Goal: Information Seeking & Learning: Learn about a topic

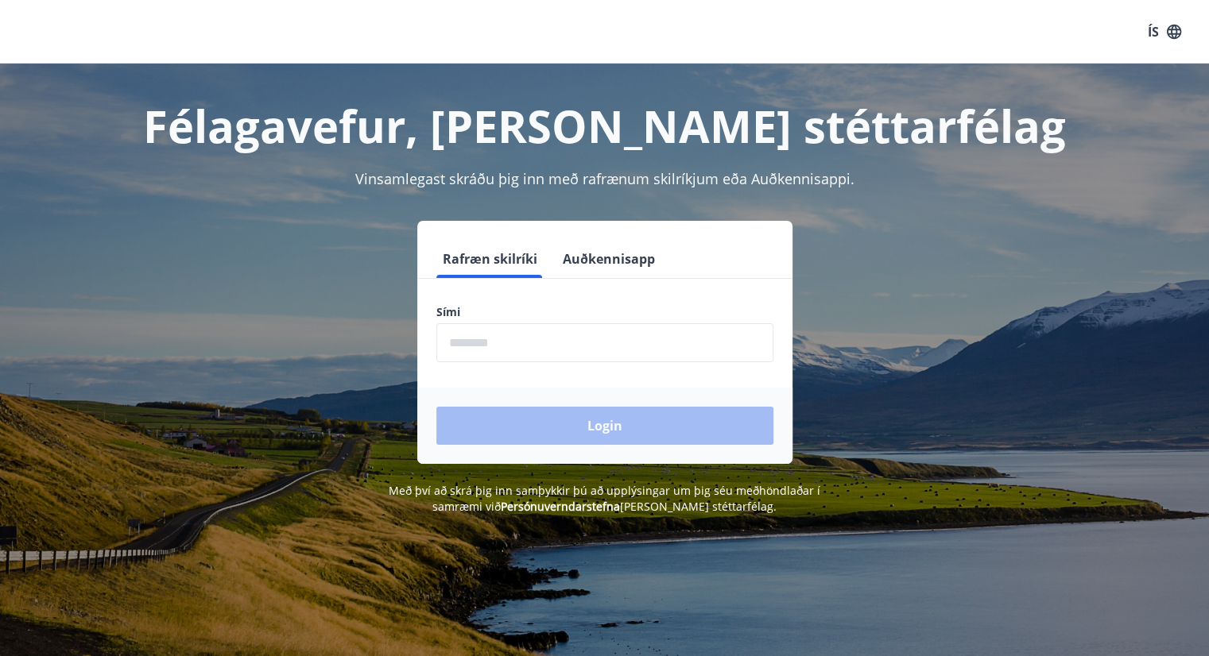
click at [485, 362] on form "Rafræn skilríki Auðkennisapp Sími ​ Login" at bounding box center [604, 352] width 375 height 224
click at [485, 358] on input "phone" at bounding box center [604, 342] width 337 height 39
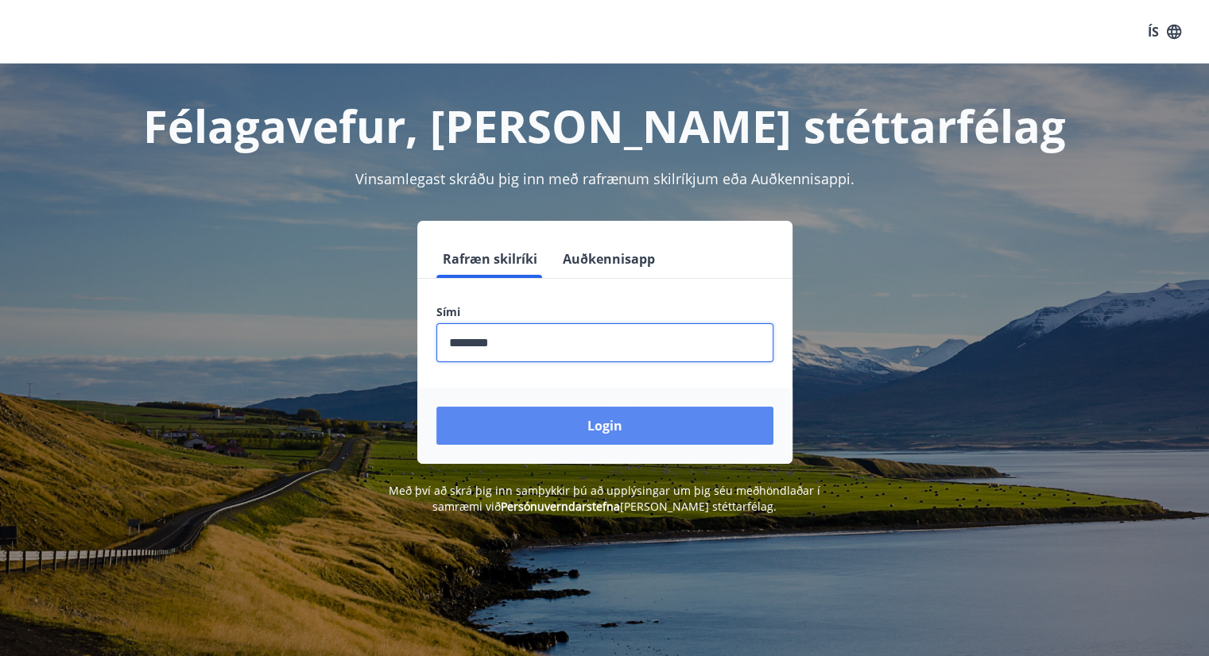
type input "********"
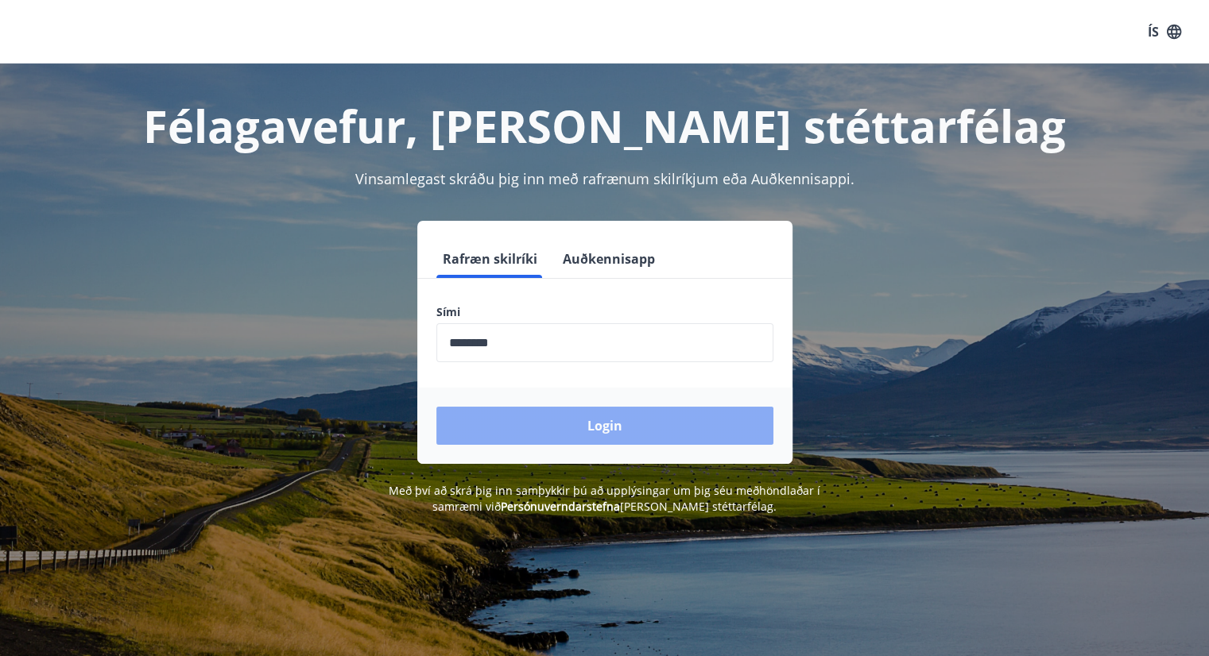
click at [521, 431] on button "Login" at bounding box center [604, 426] width 337 height 38
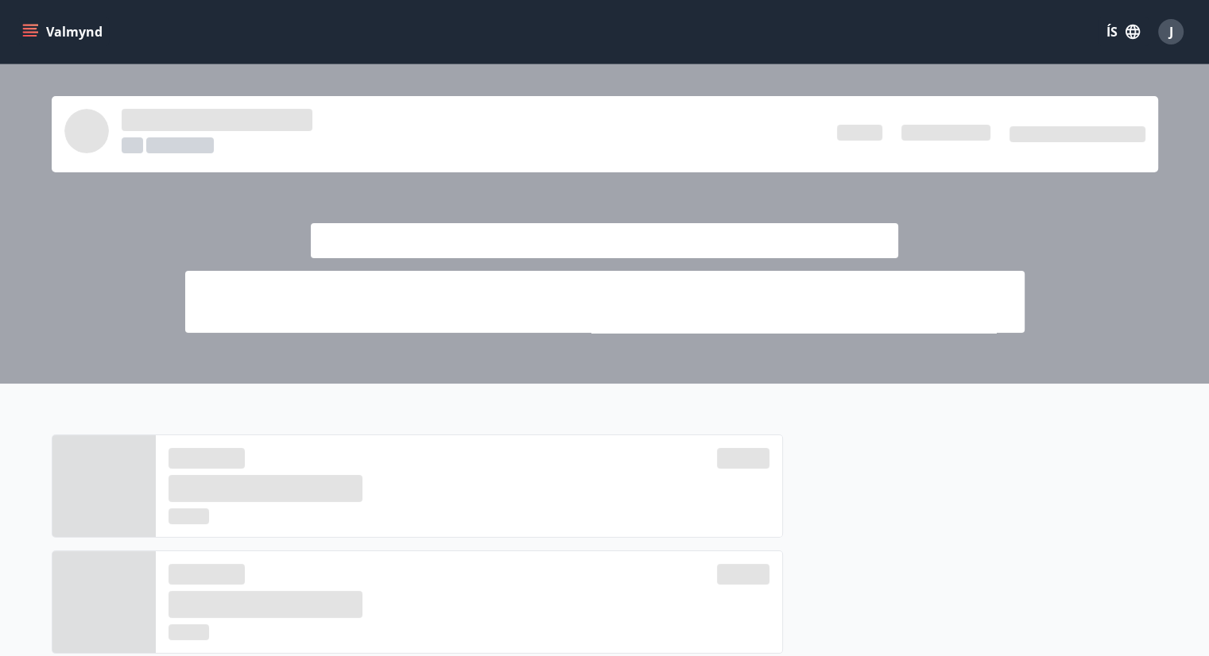
click at [1121, 31] on button "ÍS" at bounding box center [1122, 31] width 51 height 29
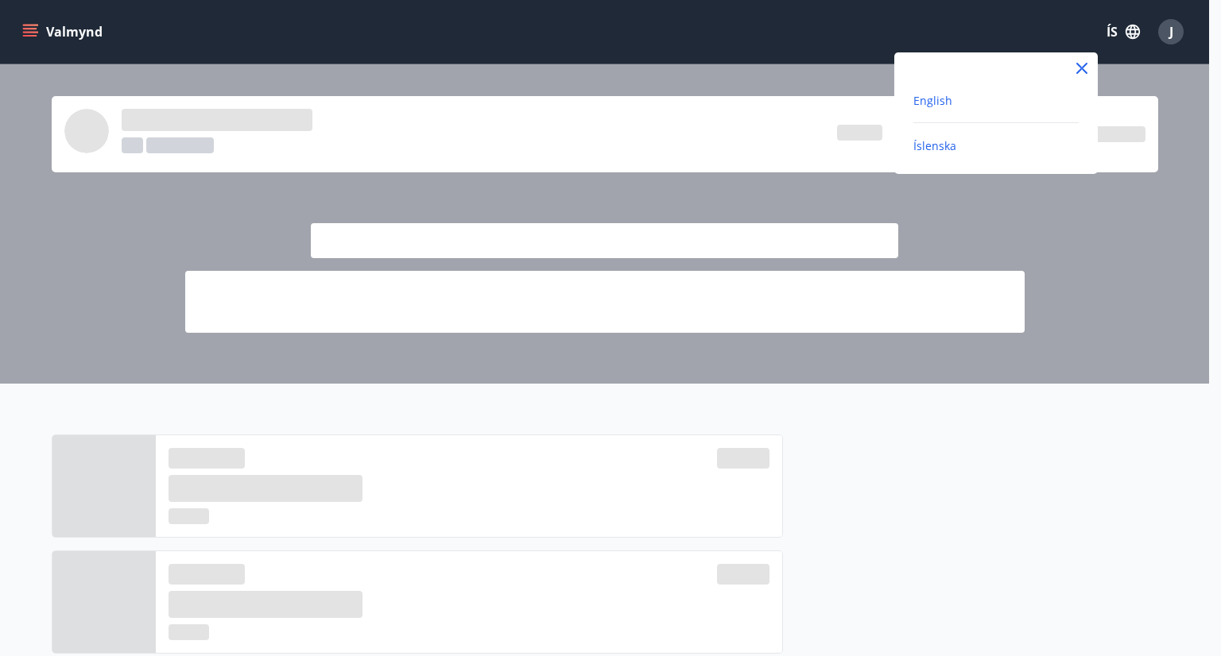
click at [947, 98] on span "English" at bounding box center [932, 100] width 39 height 15
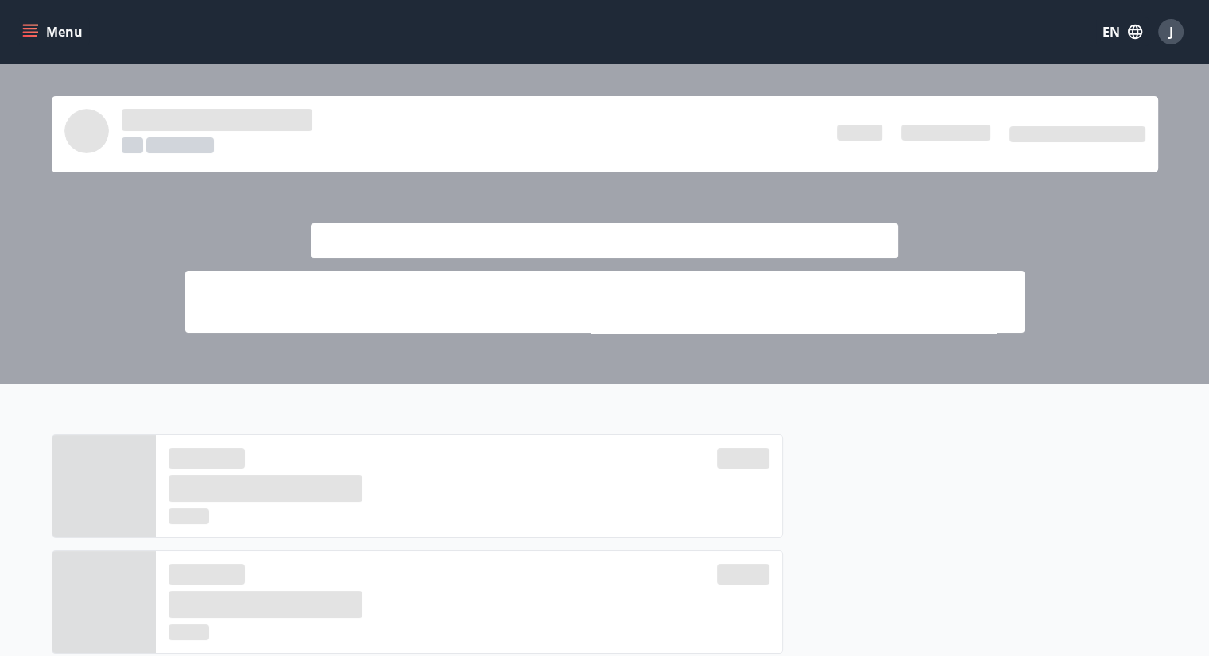
click at [25, 32] on icon "menu" at bounding box center [31, 32] width 17 height 2
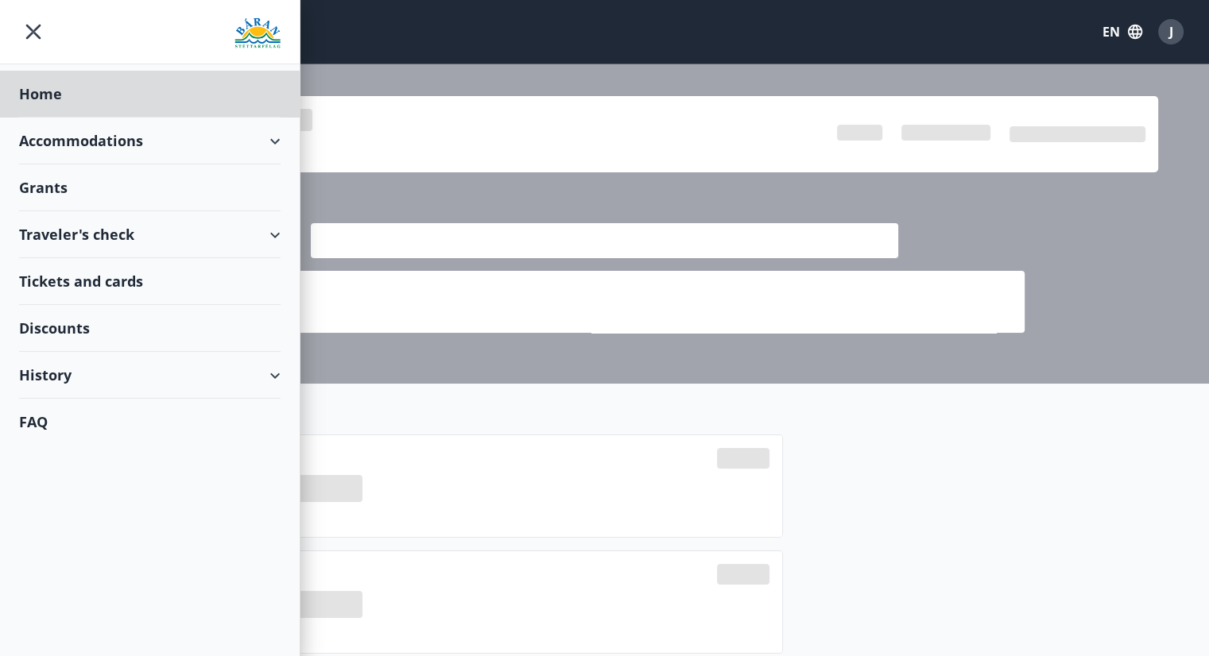
click at [47, 190] on div "Grants" at bounding box center [149, 187] width 261 height 47
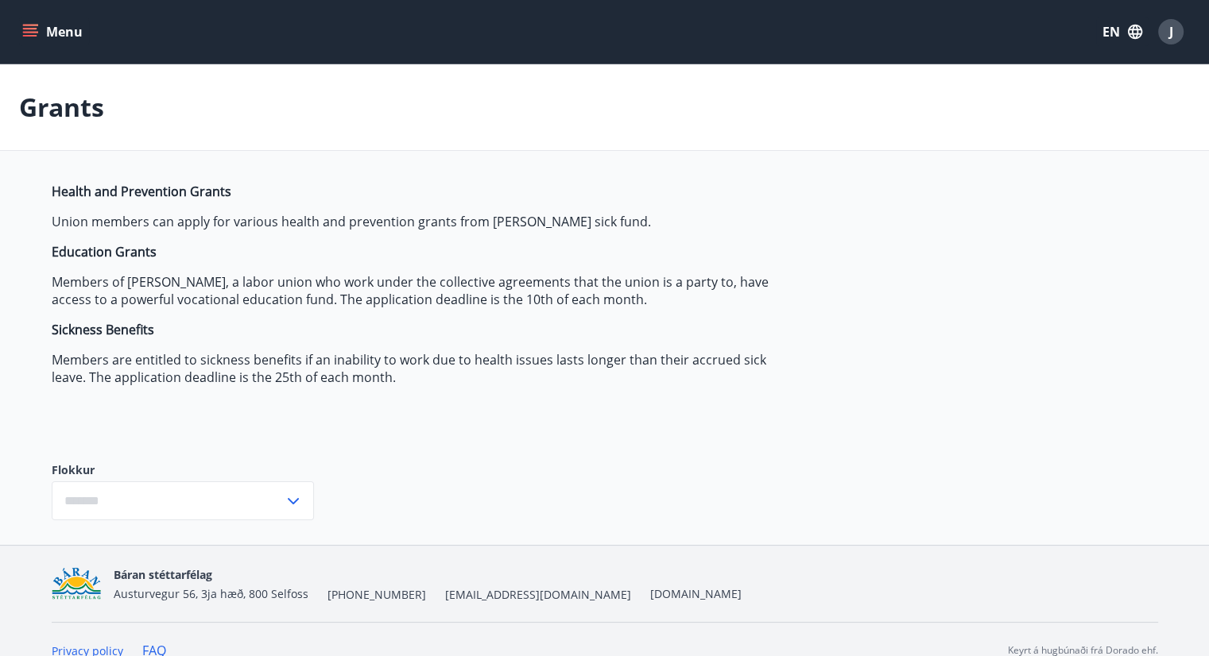
type input "***"
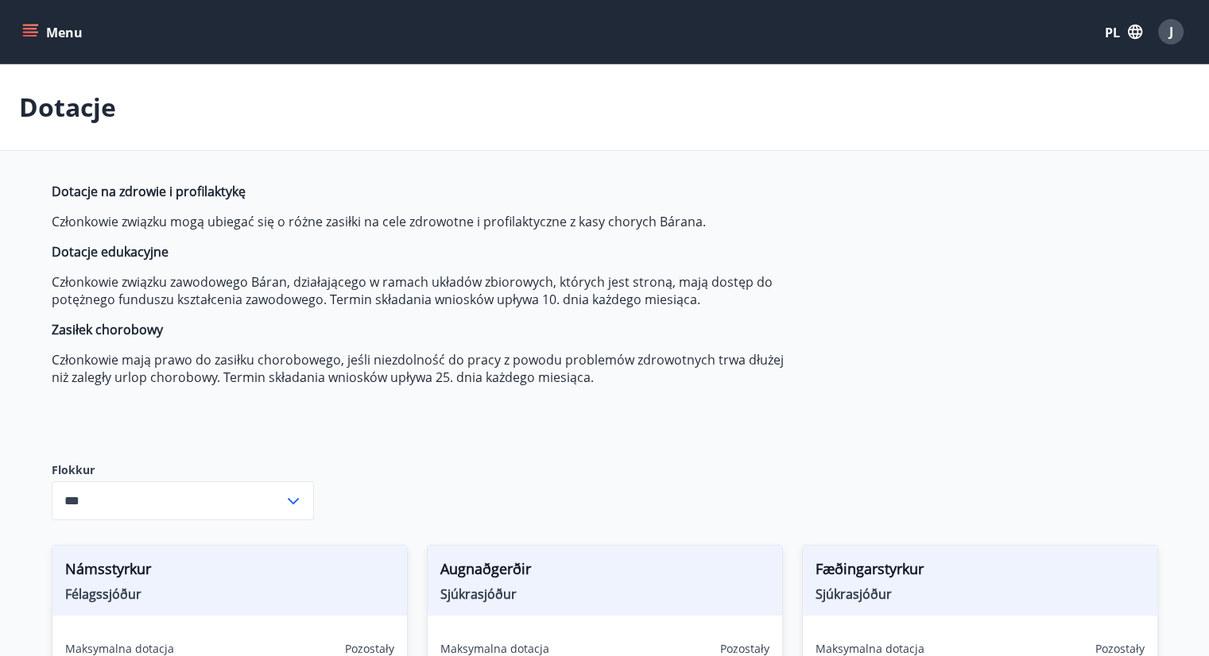
click at [756, 346] on span "Dotacje na zdrowie i profilaktykę Członkowie związku mogą ubiegać się o różne z…" at bounding box center [427, 284] width 750 height 203
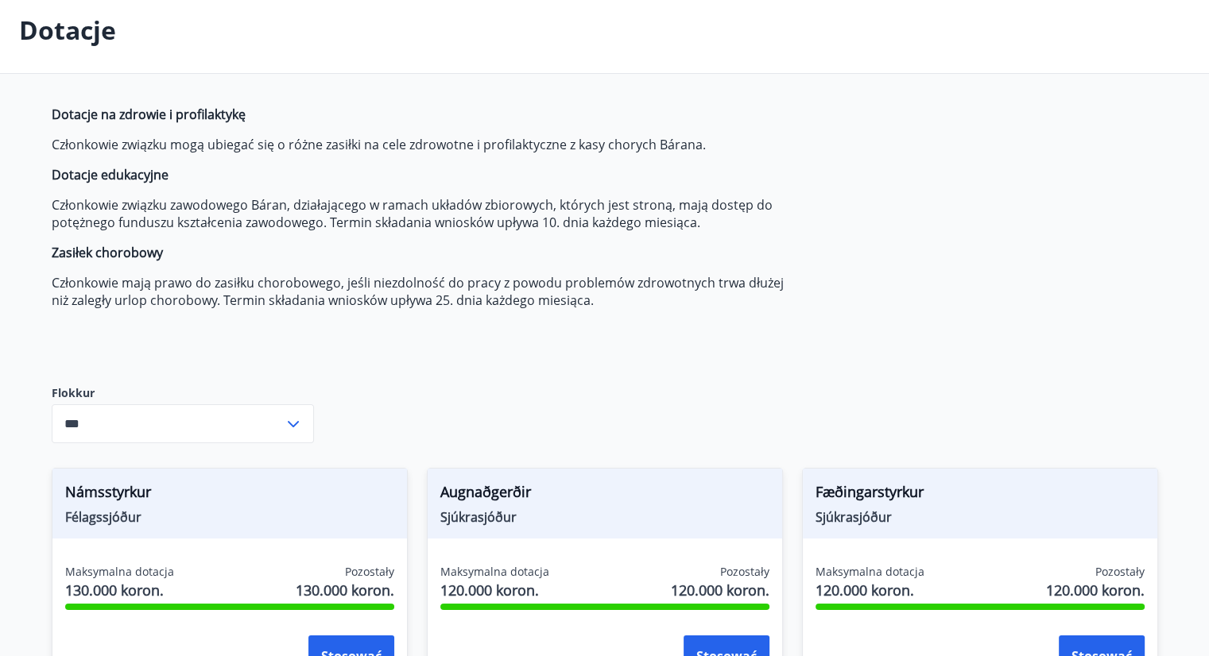
scroll to position [318, 0]
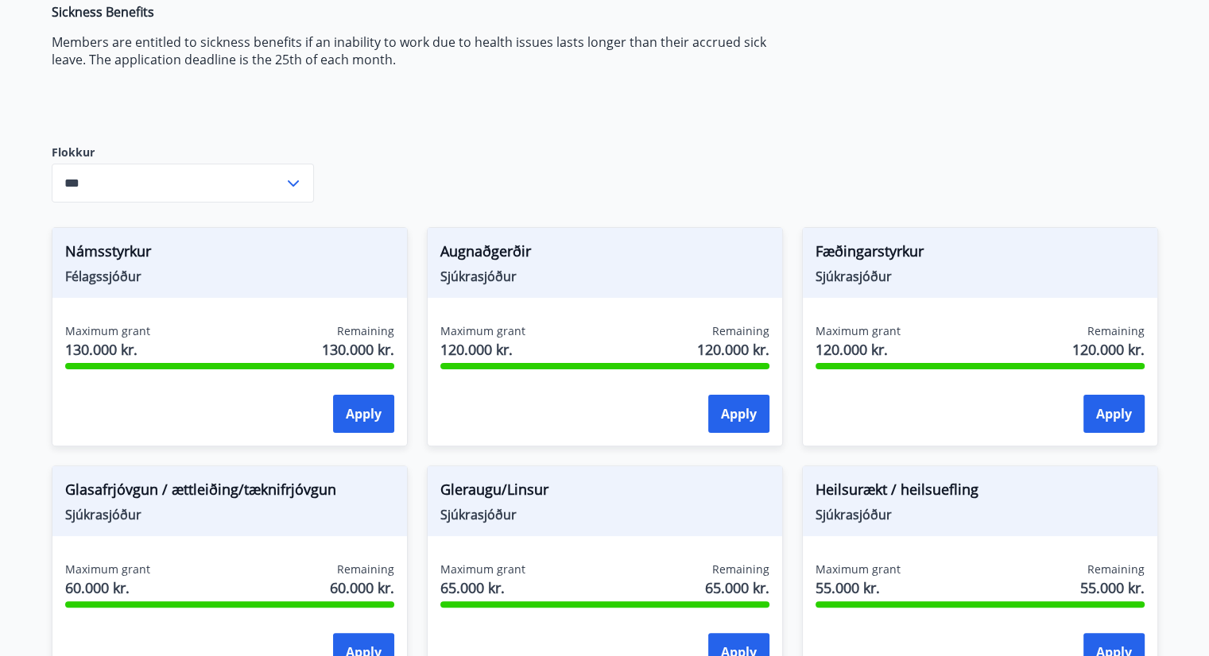
click at [755, 52] on p "Members are entitled to sickness benefits if an inability to work due to health…" at bounding box center [427, 50] width 750 height 35
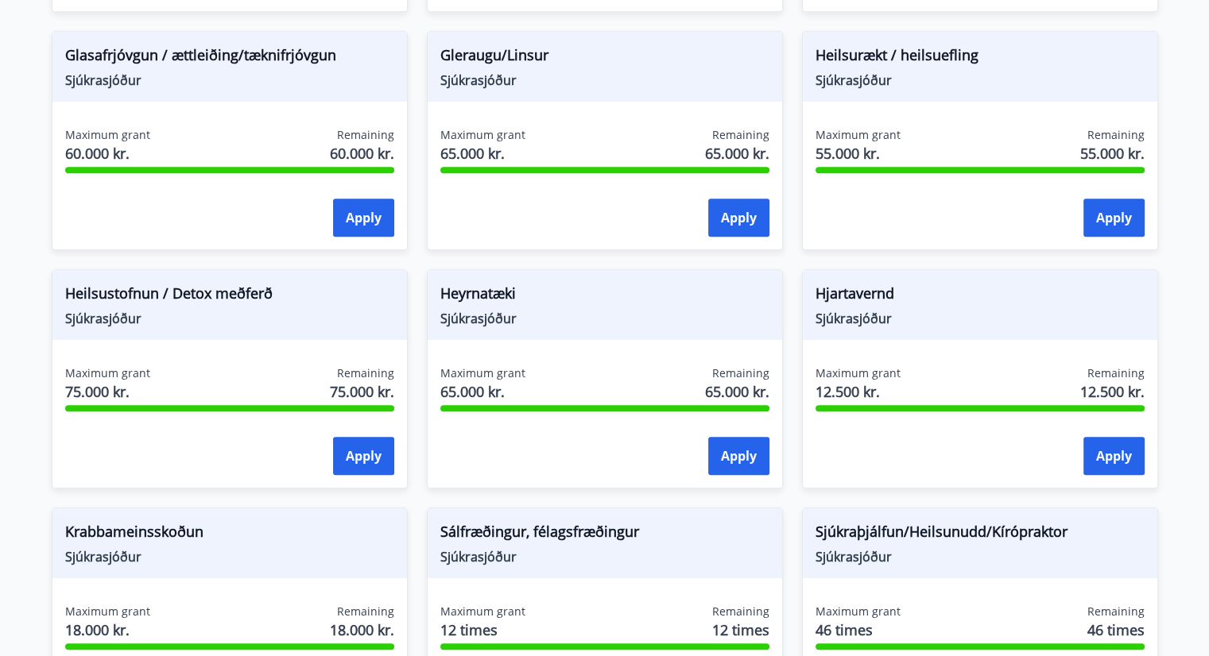
scroll to position [656, 0]
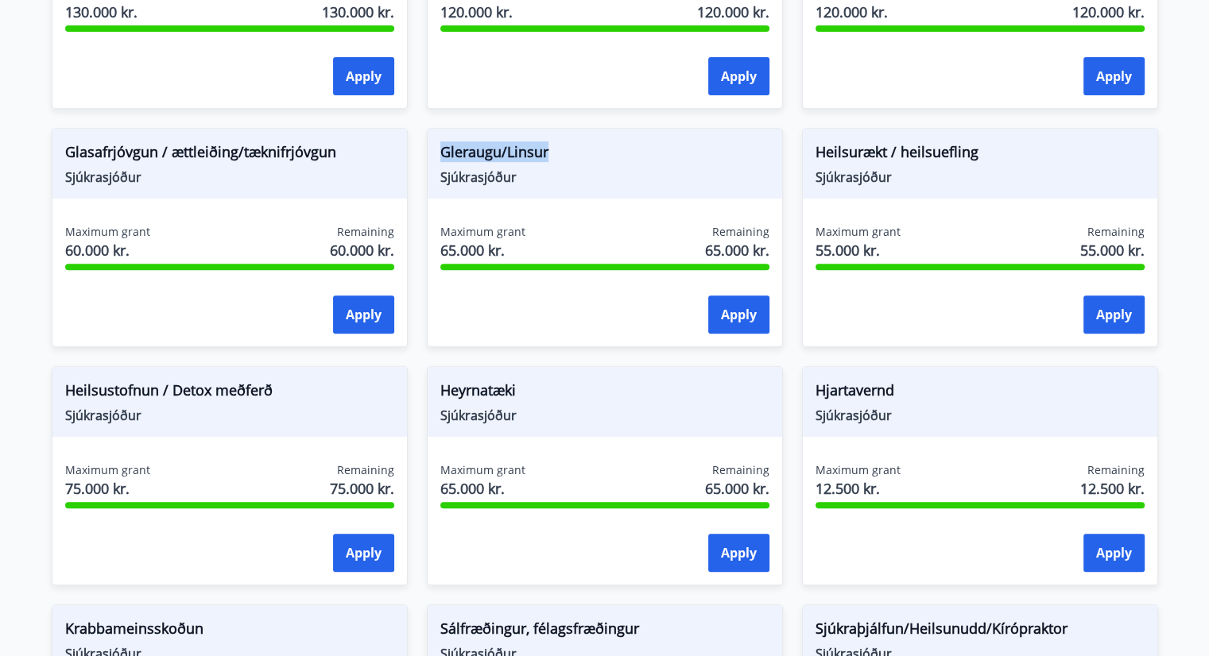
drag, startPoint x: 434, startPoint y: 150, endPoint x: 603, endPoint y: 161, distance: 169.6
click at [603, 161] on div "Gleraugu/Linsur Sjúkrasjóður" at bounding box center [605, 164] width 354 height 70
click at [622, 200] on div "Gleraugu/Linsur Sjúkrasjóður Maximum grant 65.000 kr. Remaining 65.000 kr. Apply" at bounding box center [605, 237] width 356 height 219
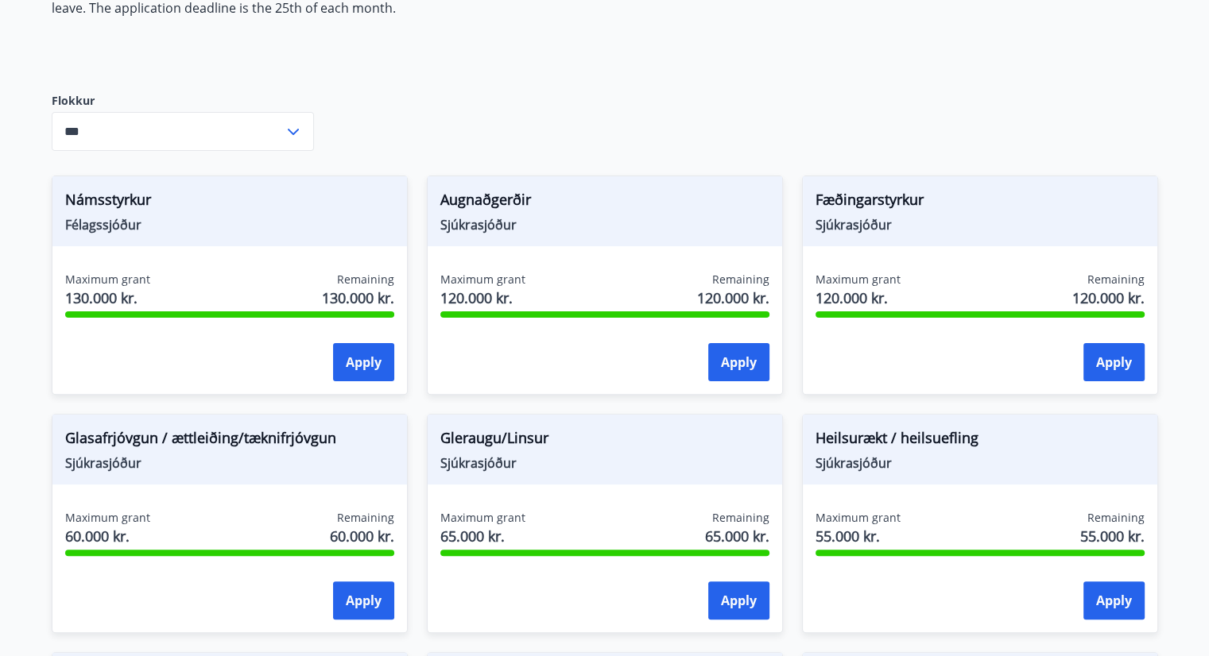
scroll to position [338, 0]
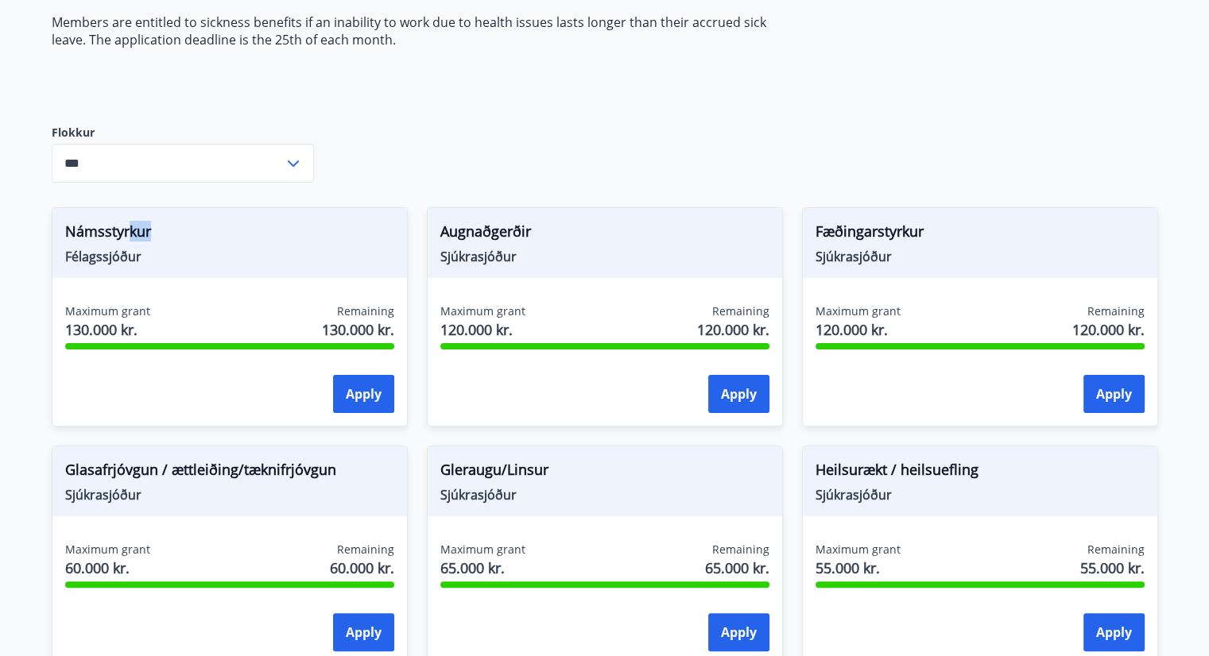
drag, startPoint x: 141, startPoint y: 240, endPoint x: 220, endPoint y: 239, distance: 78.7
click at [217, 239] on span "Námsstyrkur" at bounding box center [229, 234] width 329 height 27
drag, startPoint x: 895, startPoint y: 269, endPoint x: 994, endPoint y: 267, distance: 99.4
click at [994, 267] on div "Fæðingarstyrkur Sjúkrasjóður" at bounding box center [980, 243] width 354 height 70
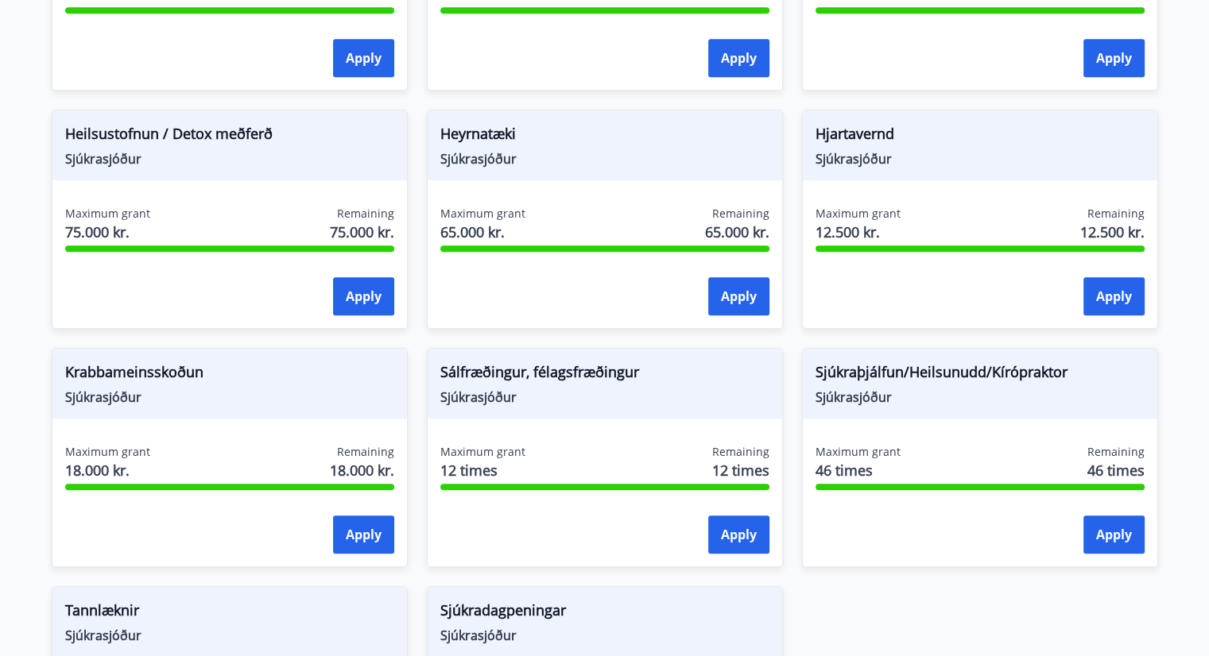
scroll to position [1212, 0]
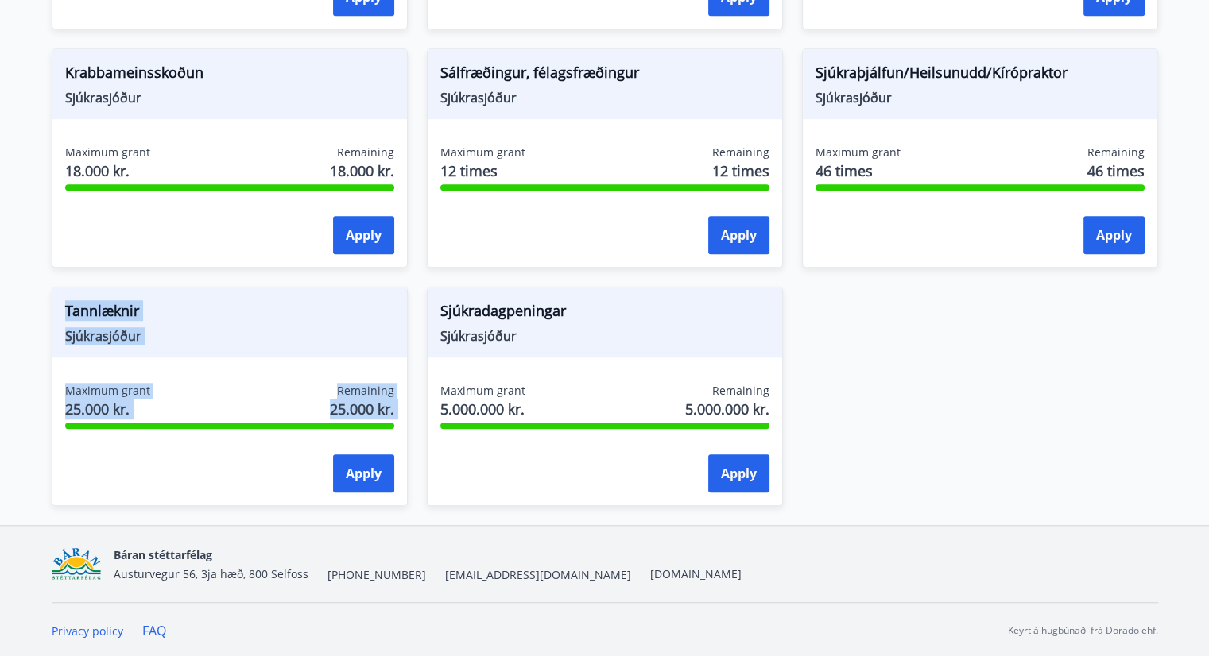
drag, startPoint x: 478, startPoint y: 309, endPoint x: 849, endPoint y: 314, distance: 370.3
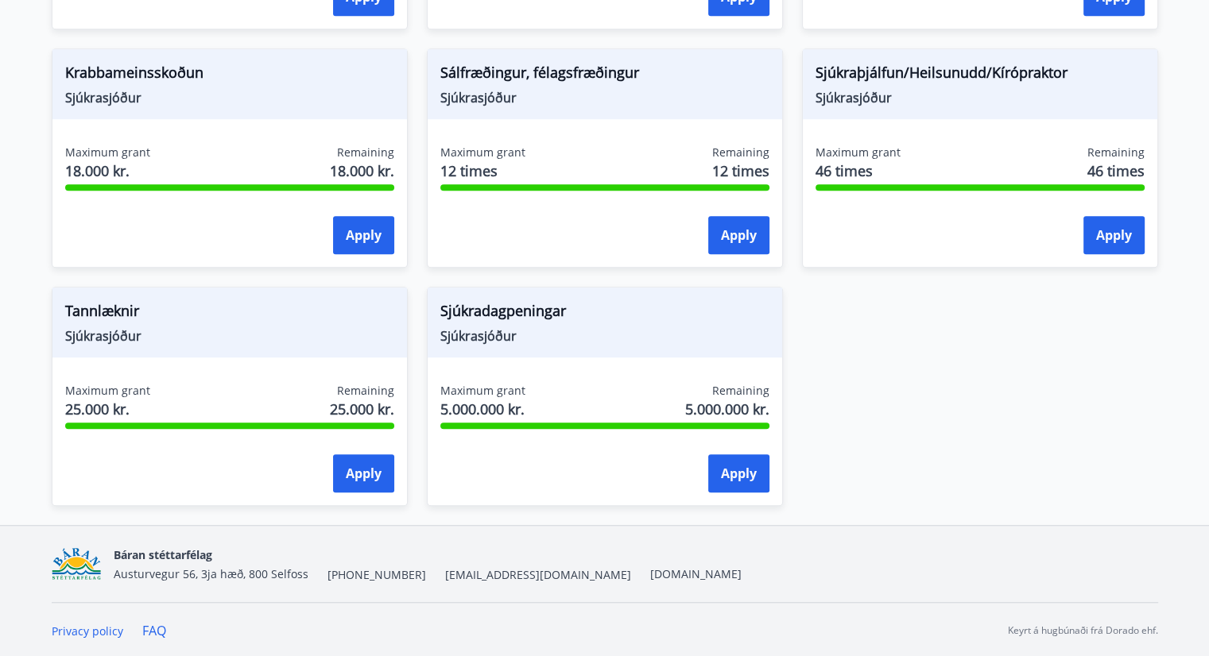
click at [601, 318] on span "Sjúkradagpeningar" at bounding box center [604, 313] width 329 height 27
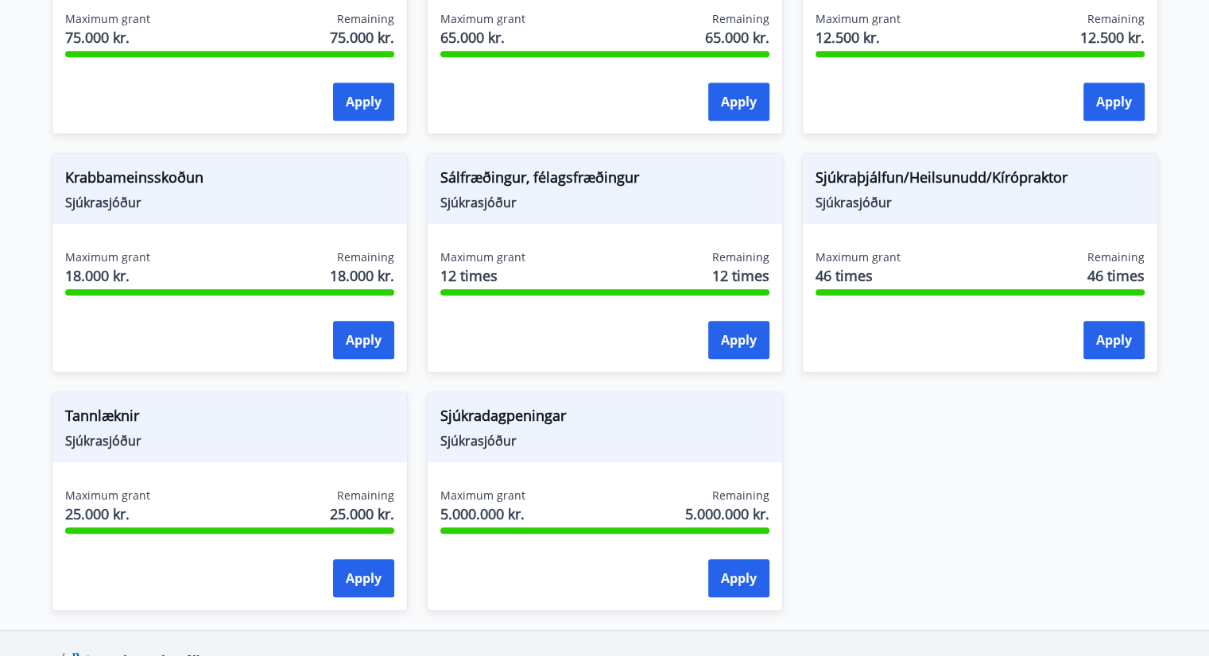
scroll to position [1132, 0]
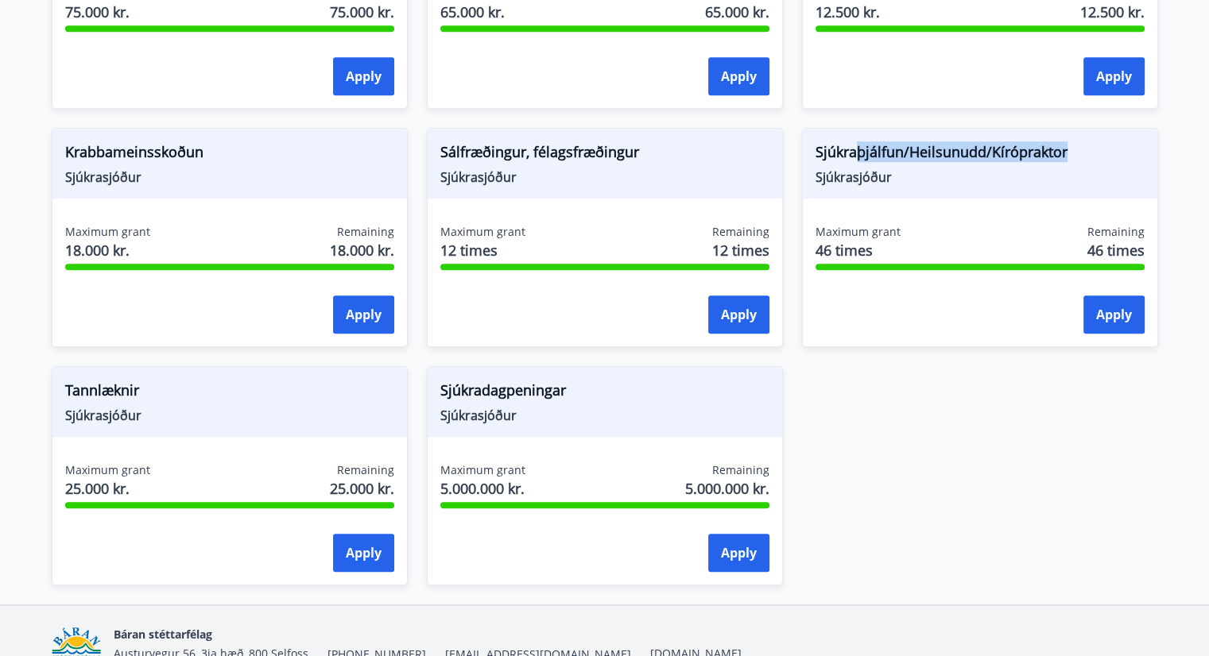
drag, startPoint x: 859, startPoint y: 153, endPoint x: 1220, endPoint y: 153, distance: 360.8
click at [1132, 164] on span "Sjúkraþjálfun/Heilsunudd/Kírópraktor" at bounding box center [979, 154] width 329 height 27
drag, startPoint x: 826, startPoint y: 252, endPoint x: 930, endPoint y: 252, distance: 103.3
click at [930, 252] on div "Maximum grant 46 times Remaining 46 times" at bounding box center [979, 244] width 329 height 40
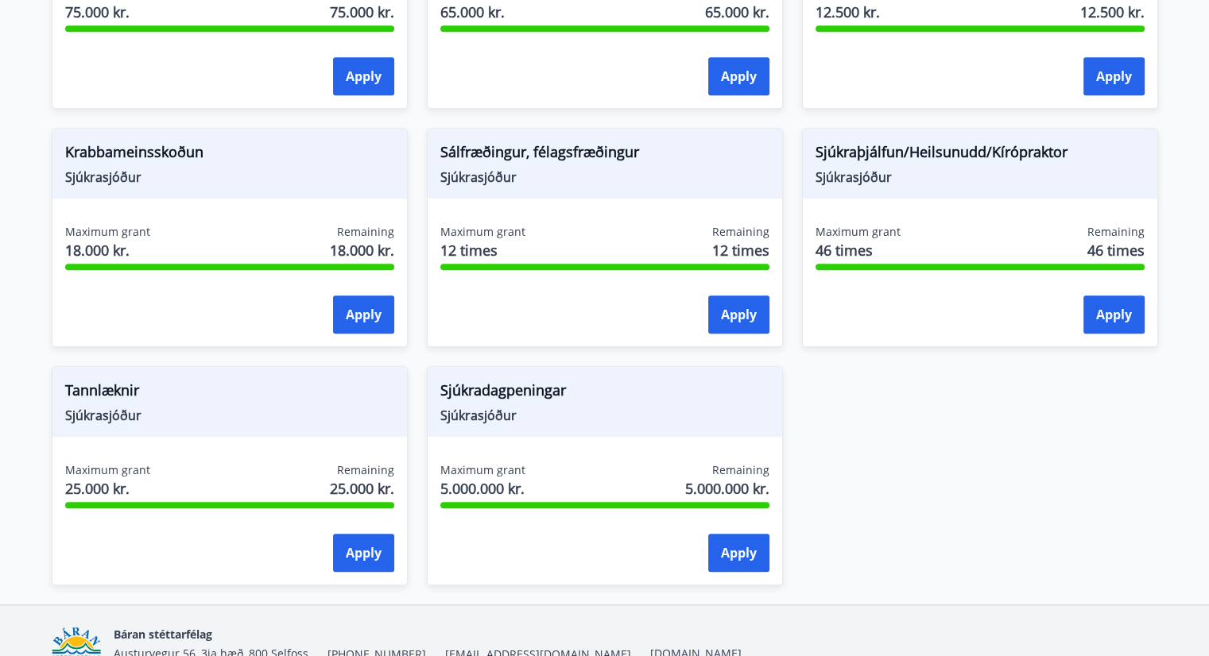
click at [1058, 245] on div "Maximum grant 46 times Remaining 46 times" at bounding box center [979, 244] width 329 height 40
drag, startPoint x: 447, startPoint y: 250, endPoint x: 605, endPoint y: 255, distance: 158.2
click at [582, 253] on div "Maximum grant 12 times Remaining 12 times" at bounding box center [604, 244] width 329 height 40
click at [578, 234] on div "Maximum grant 12 times Remaining 12 times" at bounding box center [604, 244] width 329 height 40
click at [583, 150] on span "Sálfræðingur, félagsfræðingur" at bounding box center [604, 154] width 329 height 27
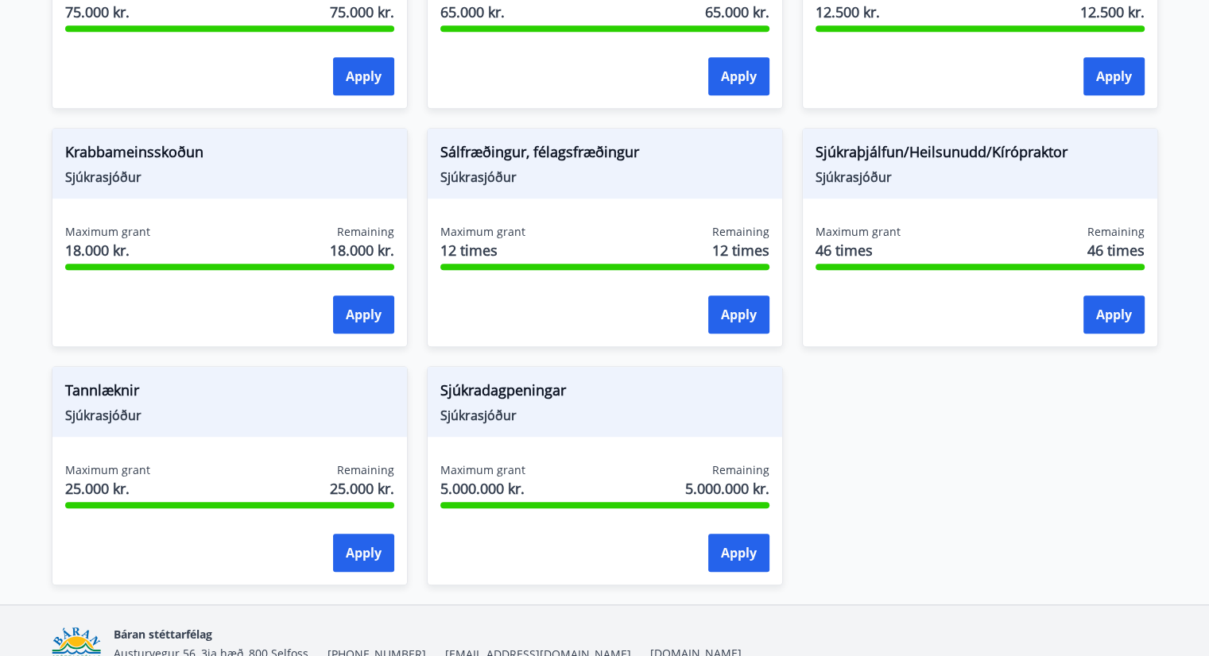
click at [677, 197] on div "Sálfræðingur, félagsfræðingur Sjúkrasjóður Maximum grant 12 times Remaining 12 …" at bounding box center [605, 237] width 356 height 219
drag, startPoint x: 74, startPoint y: 391, endPoint x: 153, endPoint y: 396, distance: 78.8
click at [153, 396] on span "Tannlæknir" at bounding box center [229, 393] width 329 height 27
click at [211, 400] on span "Tannlæknir" at bounding box center [229, 393] width 329 height 27
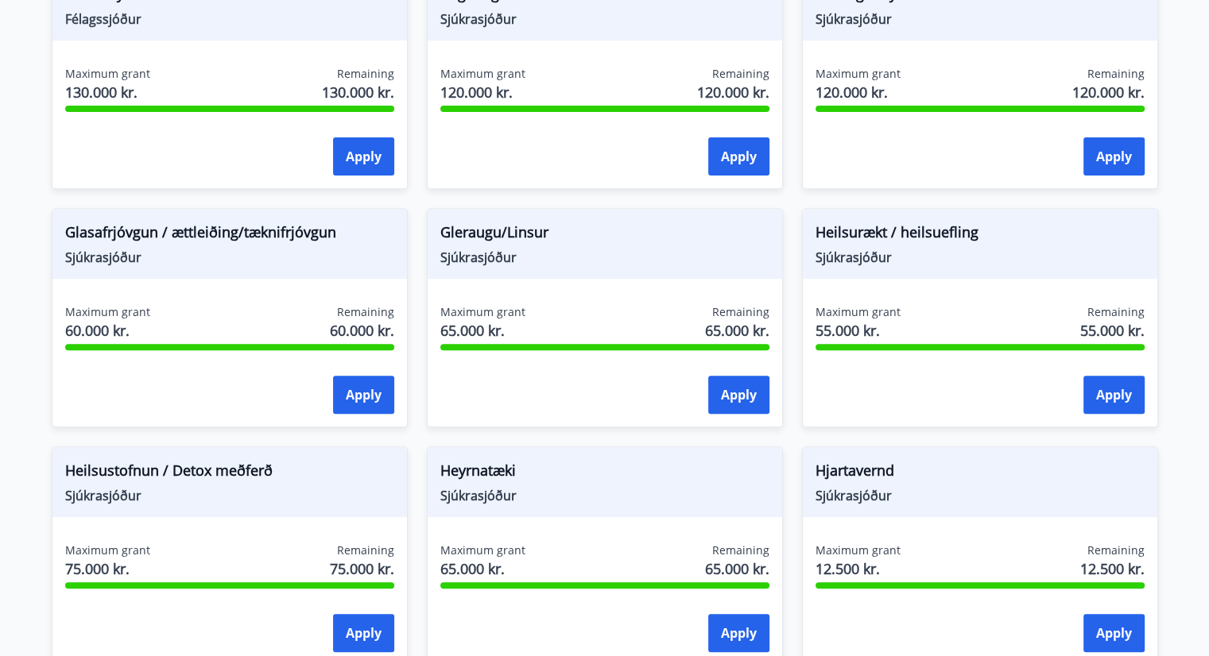
scroll to position [576, 0]
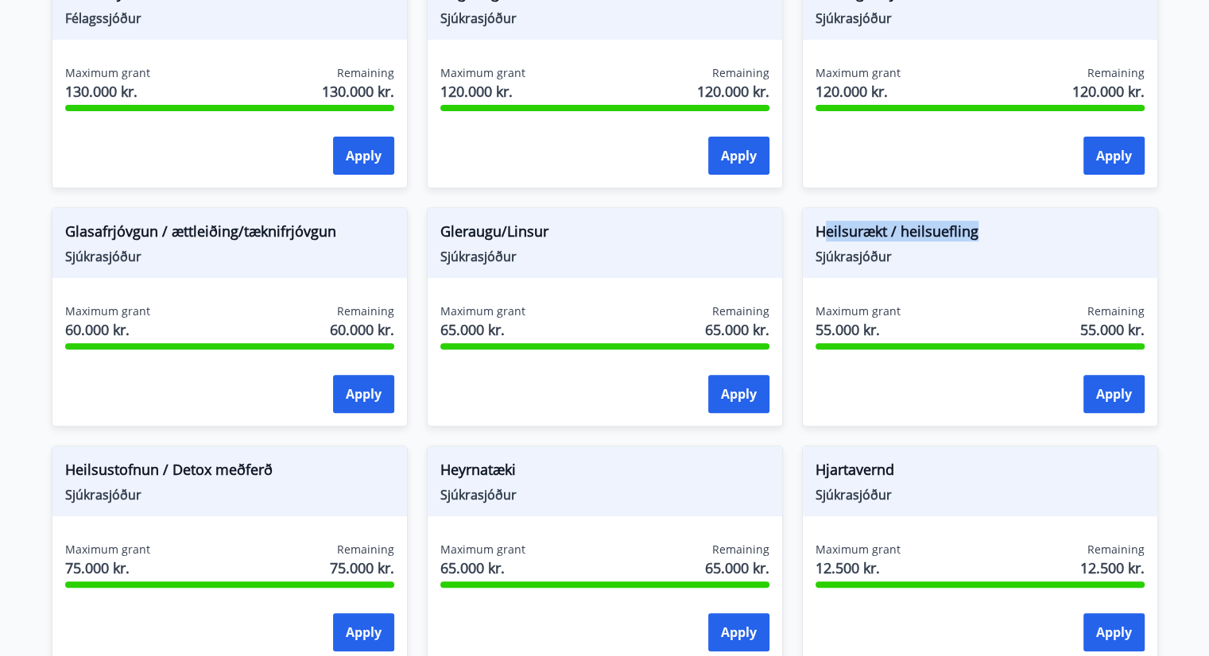
drag, startPoint x: 826, startPoint y: 229, endPoint x: 1031, endPoint y: 231, distance: 205.0
click at [1031, 231] on span "Heilsurækt / heilsuefling" at bounding box center [979, 234] width 329 height 27
click at [981, 234] on span "Heilsurækt / heilsuefling" at bounding box center [979, 234] width 329 height 27
click at [1131, 385] on button "Apply" at bounding box center [1113, 394] width 61 height 38
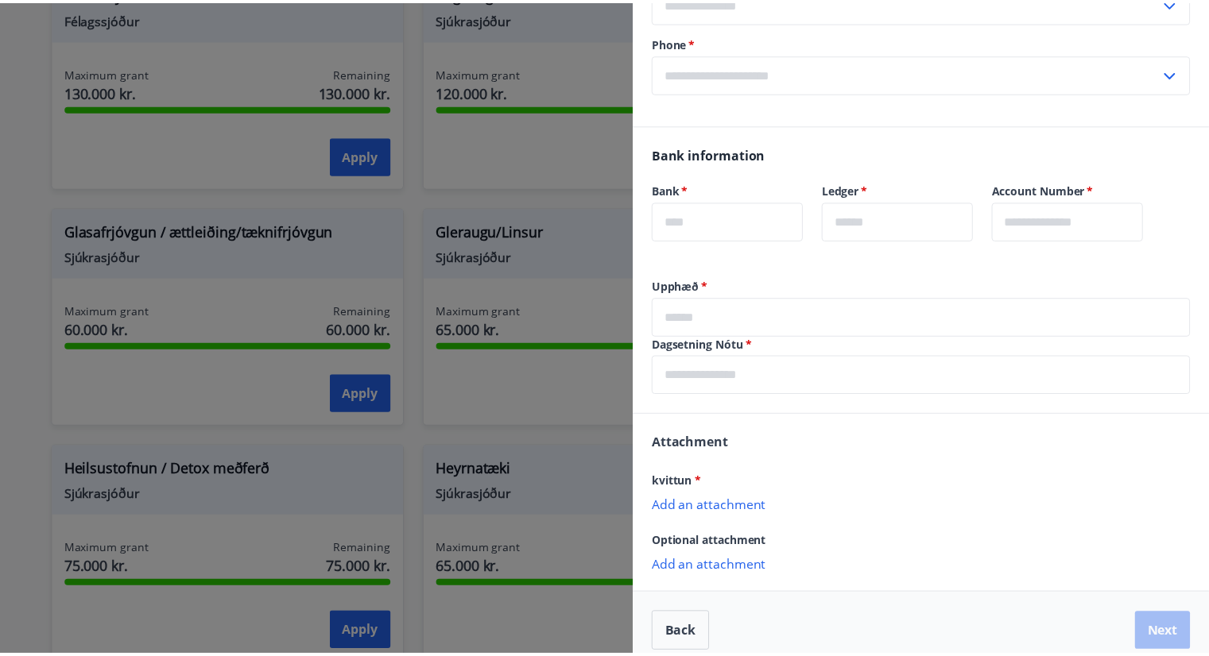
scroll to position [270, 0]
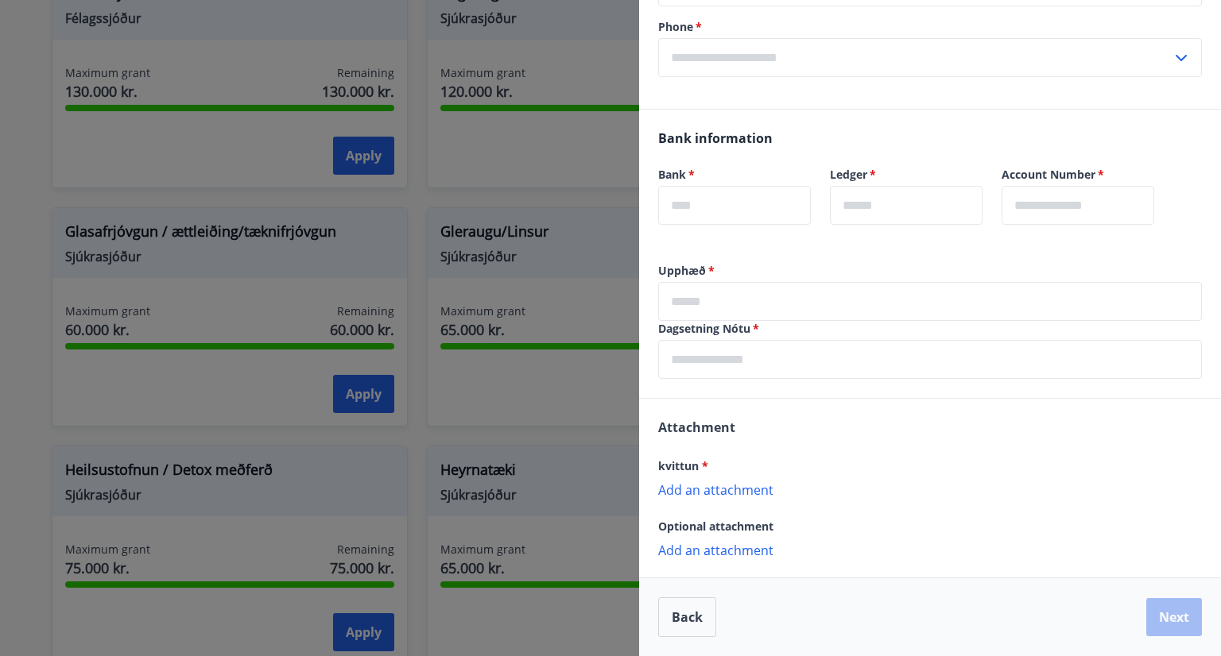
click at [593, 137] on div at bounding box center [610, 328] width 1221 height 656
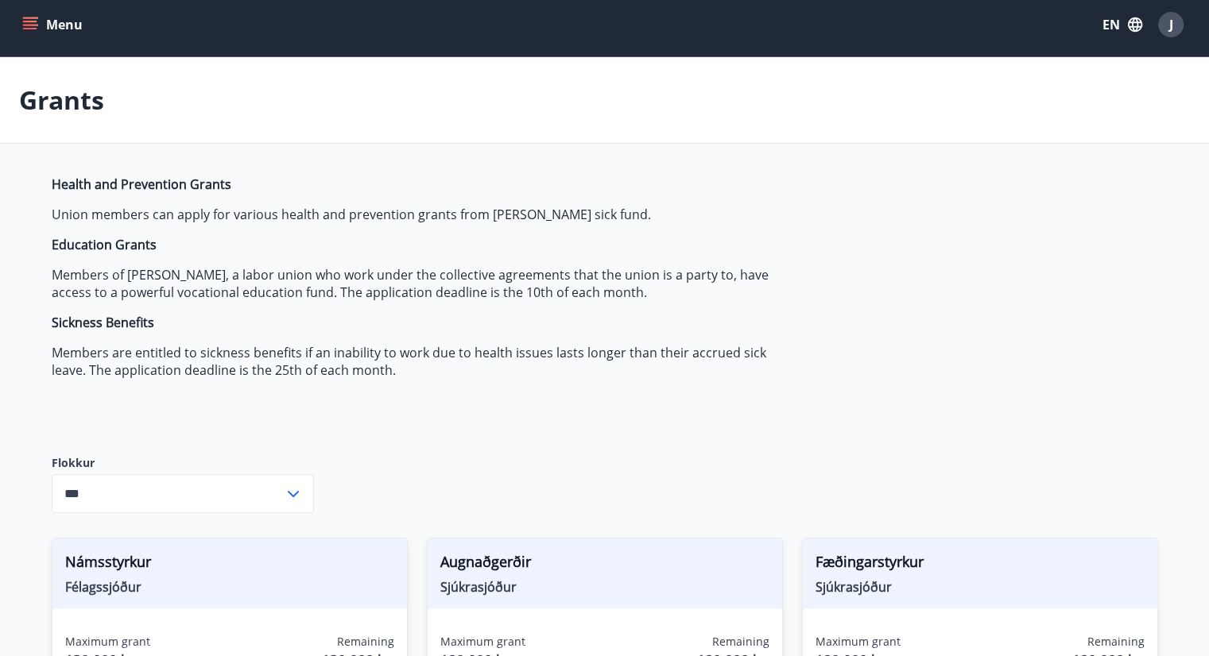
scroll to position [0, 0]
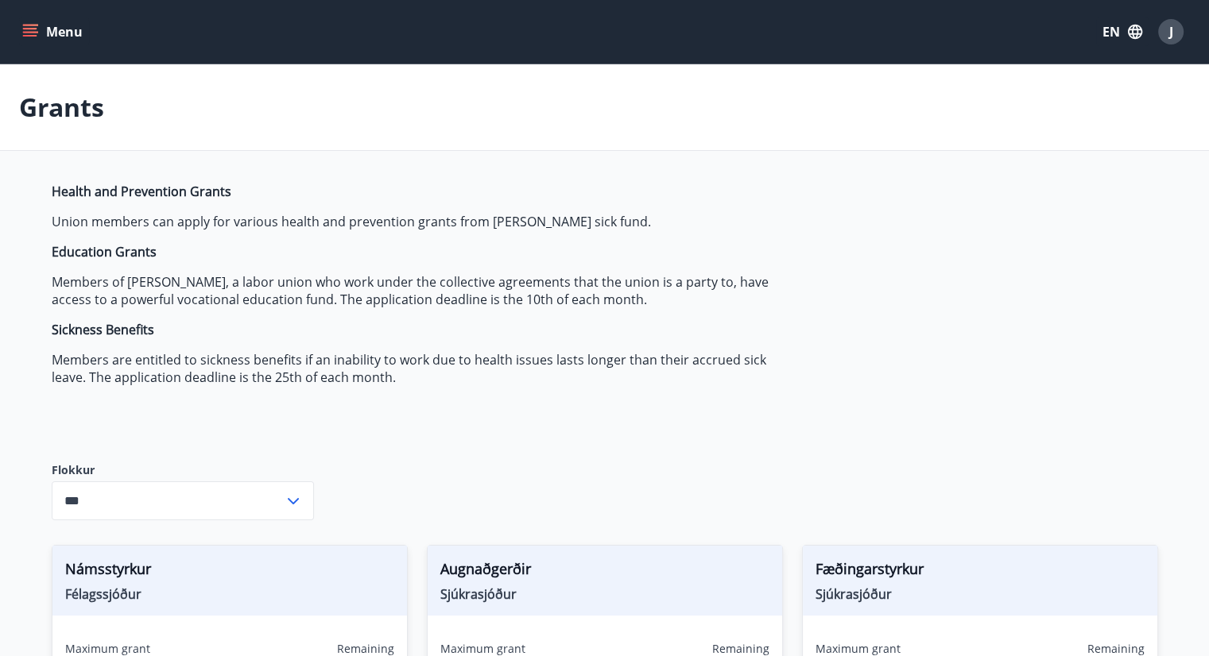
click at [1185, 30] on button "J" at bounding box center [1170, 32] width 38 height 38
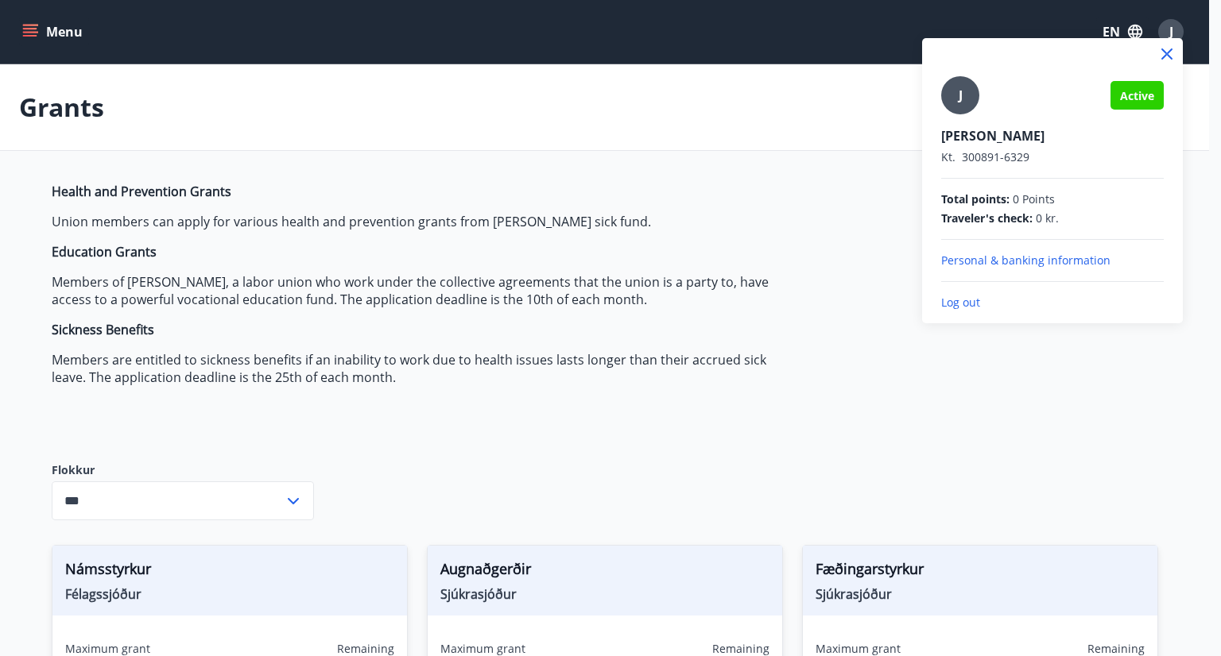
click at [533, 98] on div at bounding box center [610, 328] width 1221 height 656
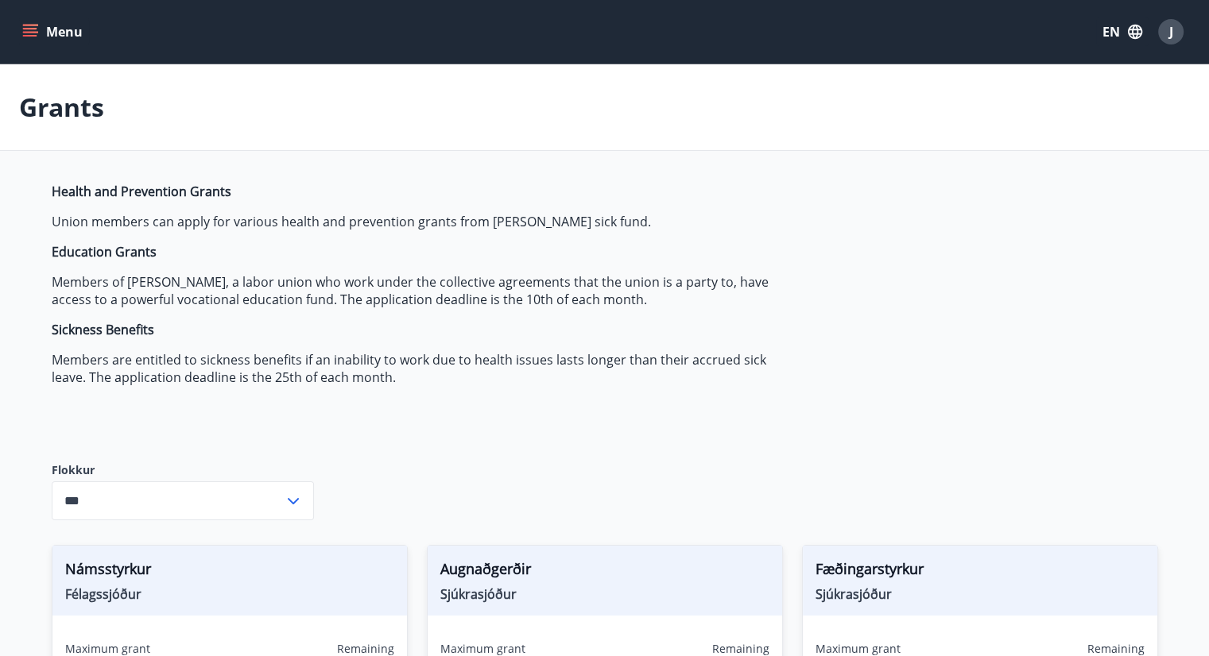
click at [722, 217] on p "Union members can apply for various health and prevention grants from Báran's s…" at bounding box center [427, 221] width 750 height 17
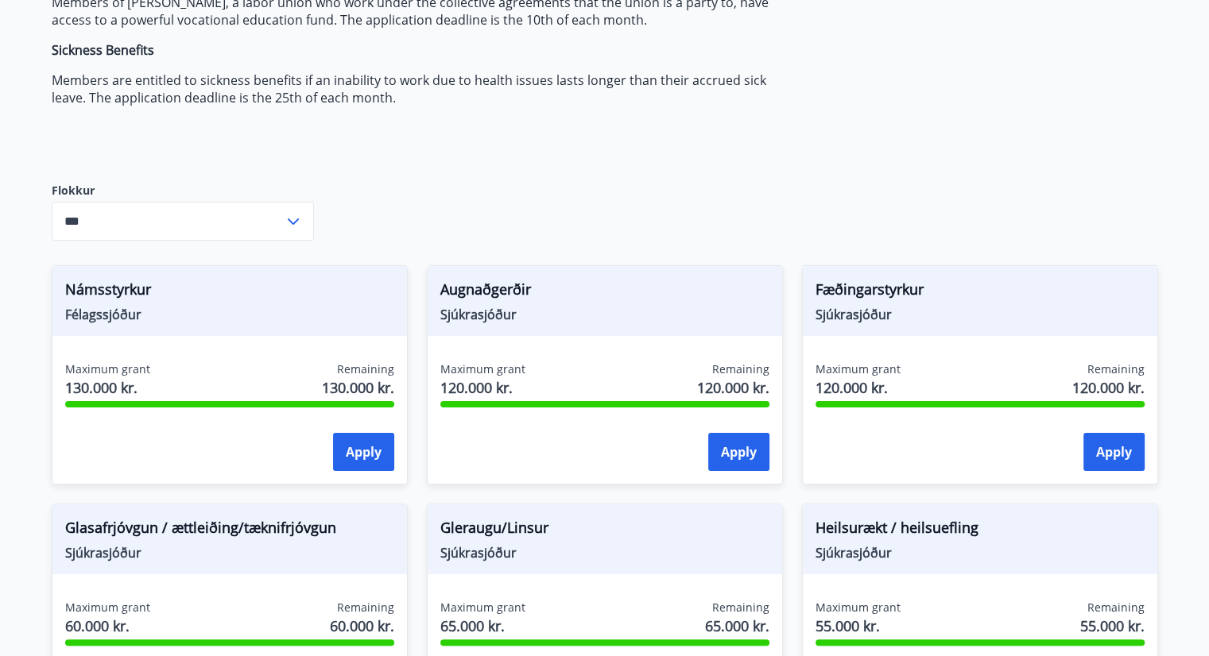
scroll to position [318, 0]
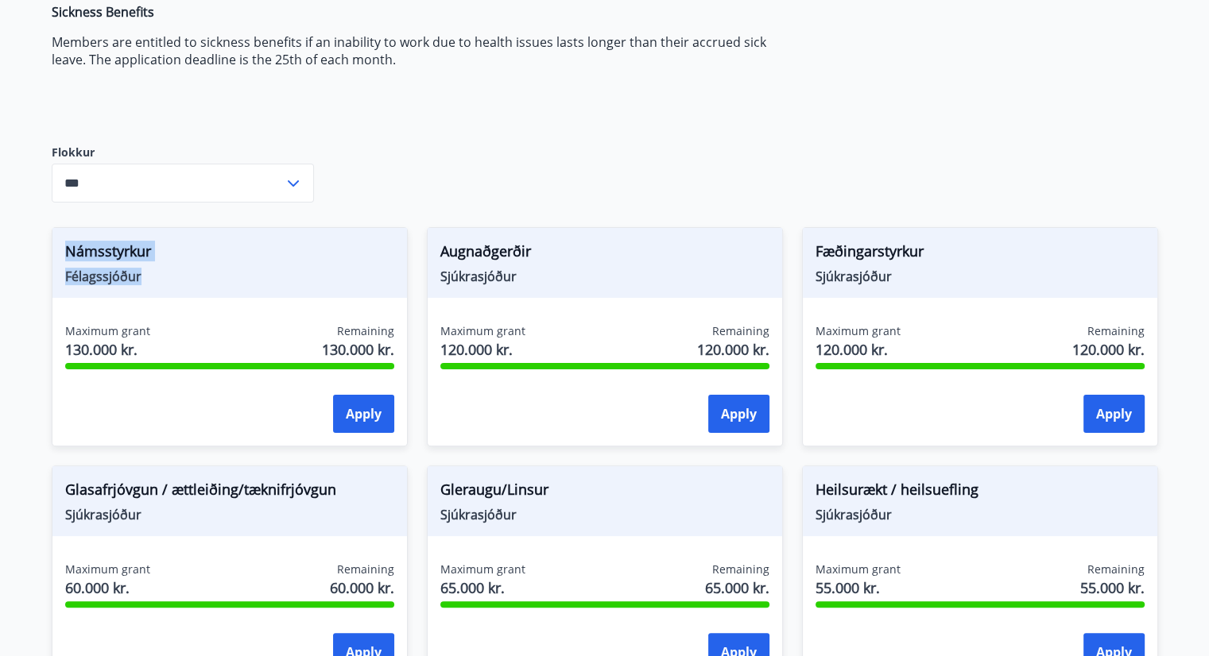
drag, startPoint x: 152, startPoint y: 276, endPoint x: 66, endPoint y: 252, distance: 89.1
click at [66, 252] on div "Námsstyrkur Félagssjóður" at bounding box center [229, 263] width 354 height 70
copy div "Námsstyrkur Félagssjóður"
drag, startPoint x: 520, startPoint y: 281, endPoint x: 436, endPoint y: 253, distance: 88.7
click at [436, 253] on div "Augnaðgerðir Sjúkrasjóður" at bounding box center [605, 263] width 354 height 70
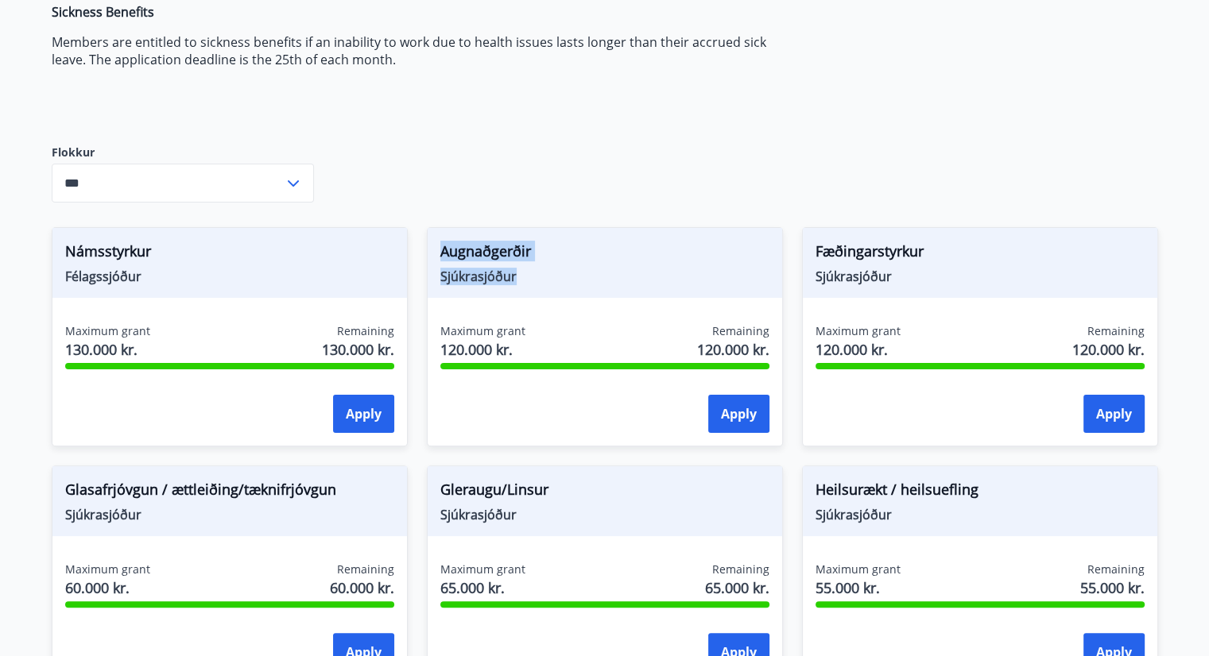
copy div "Augnaðgerðir Sjúkrasjóður"
drag, startPoint x: 902, startPoint y: 273, endPoint x: 807, endPoint y: 253, distance: 96.6
click at [807, 253] on div "Fæðingarstyrkur Sjúkrasjóður" at bounding box center [980, 263] width 354 height 70
copy div "Fæðingarstyrkur Sjúkrasjóður"
click at [653, 148] on div "Health and Prevention Grants Union members can apply for various health and pre…" at bounding box center [605, 642] width 1106 height 1554
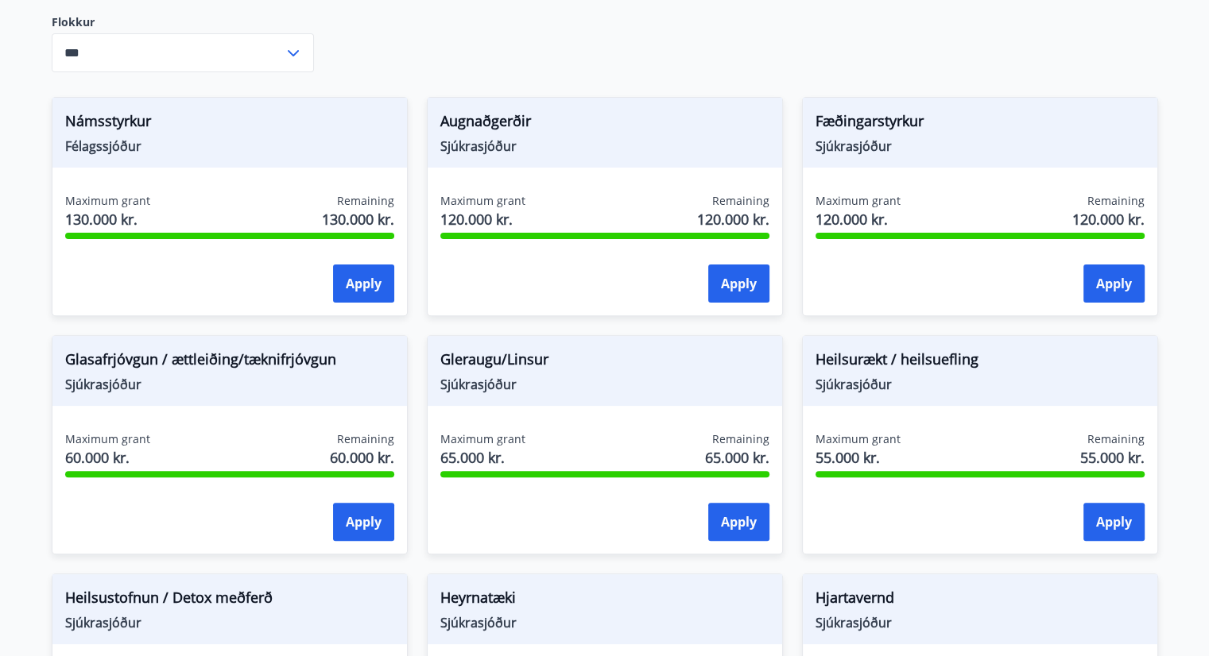
scroll to position [477, 0]
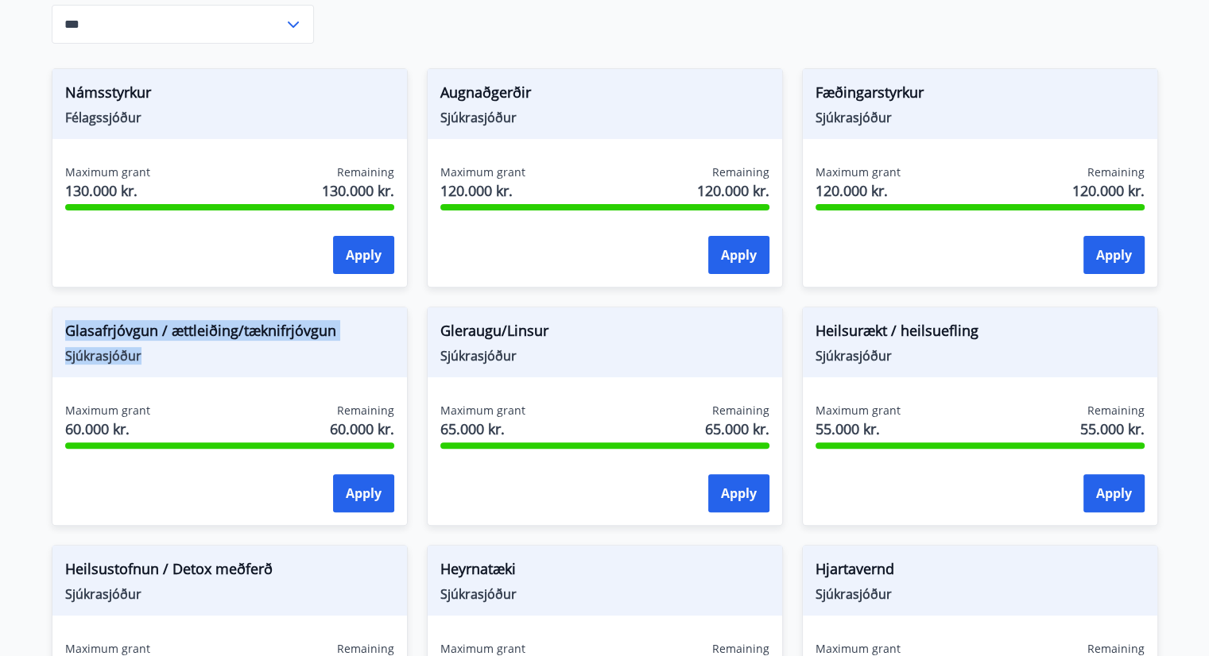
drag, startPoint x: 149, startPoint y: 365, endPoint x: 69, endPoint y: 337, distance: 84.9
click at [69, 337] on div "Glasafrjóvgun / ættleiðing/tæknifrjóvgun Sjúkrasjóður" at bounding box center [229, 343] width 354 height 70
copy div "Glasafrjóvgun / ættleiðing/tæknifrjóvgun Sjúkrasjóður"
click at [0, 338] on main "Grants Health and Prevention Grants Union members can apply for various health …" at bounding box center [604, 424] width 1209 height 1673
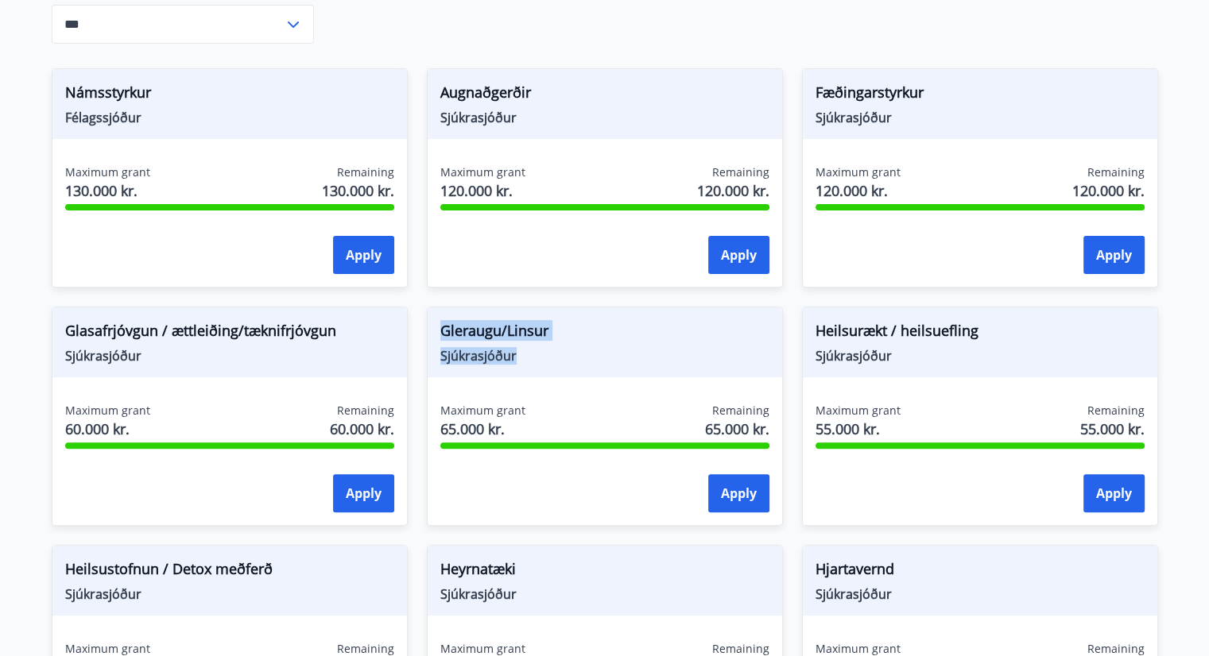
drag, startPoint x: 525, startPoint y: 357, endPoint x: 429, endPoint y: 333, distance: 99.1
click at [429, 333] on div "Gleraugu/Linsur Sjúkrasjóður" at bounding box center [605, 343] width 354 height 70
copy div "Gleraugu/Linsur Sjúkrasjóður"
click at [946, 350] on span "Sjúkrasjóður" at bounding box center [979, 355] width 329 height 17
drag, startPoint x: 865, startPoint y: 356, endPoint x: 804, endPoint y: 338, distance: 63.9
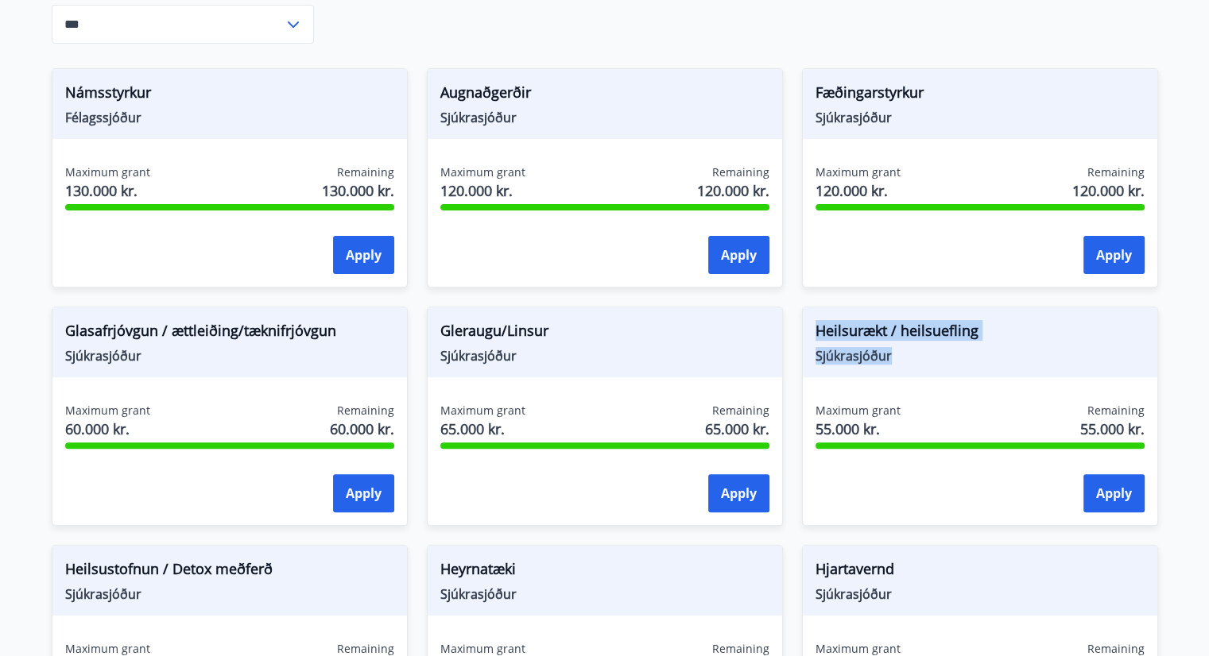
click at [804, 338] on div "Heilsurækt / heilsuefling Sjúkrasjóður" at bounding box center [980, 343] width 354 height 70
copy div "Heilsurækt / heilsuefling Sjúkrasjóður"
click at [902, 336] on span "Heilsurækt / heilsuefling" at bounding box center [979, 333] width 329 height 27
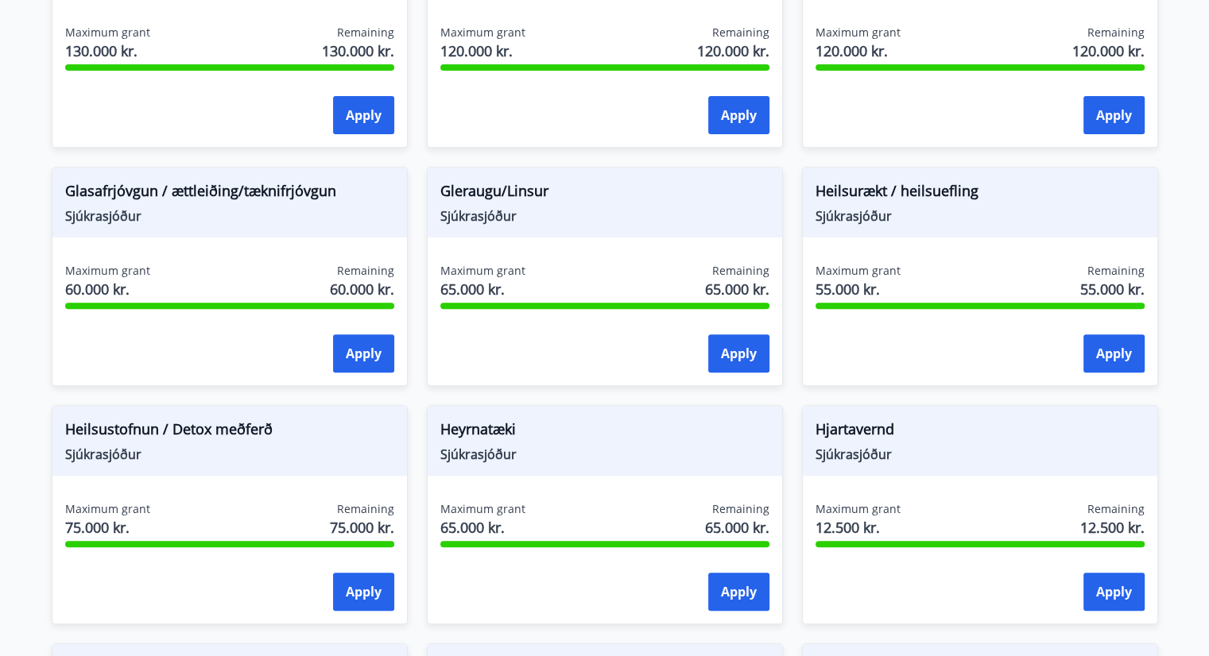
scroll to position [715, 0]
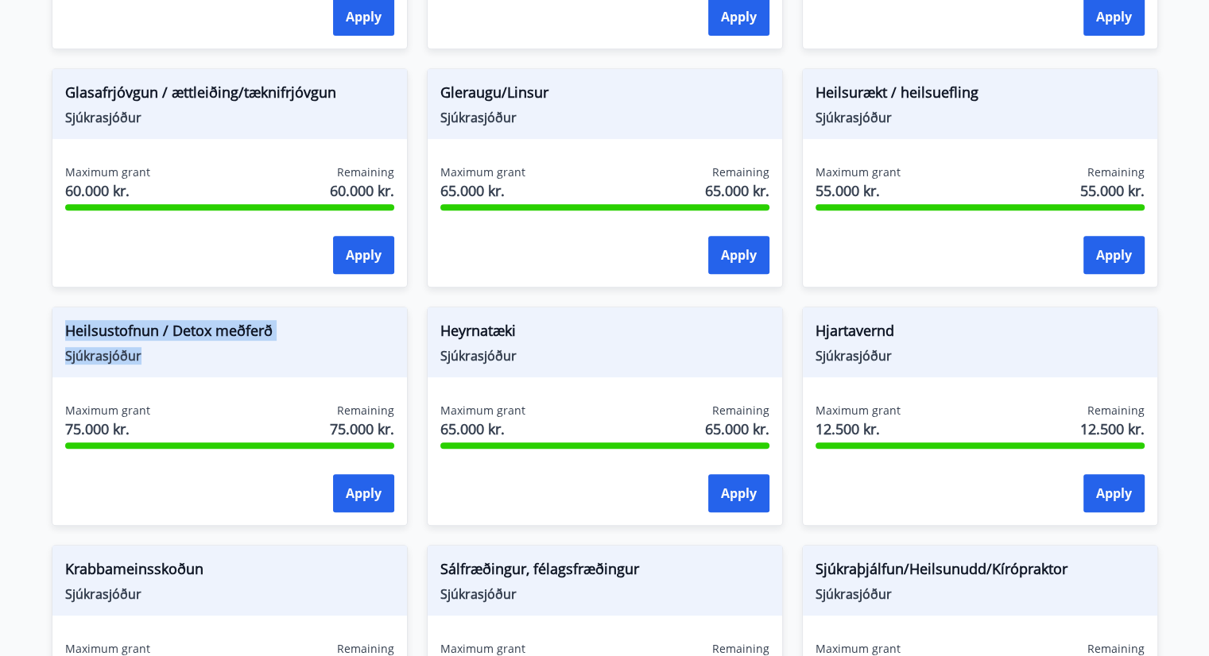
drag, startPoint x: 149, startPoint y: 358, endPoint x: 66, endPoint y: 334, distance: 86.8
click at [66, 334] on div "Heilsustofnun / Detox meðferð Sjúkrasjóður" at bounding box center [229, 343] width 354 height 70
copy div "Heilsustofnun / Detox meðferð Sjúkrasjóður"
drag, startPoint x: 535, startPoint y: 362, endPoint x: 422, endPoint y: 335, distance: 116.2
click at [422, 335] on div "Heyrnatæki Sjúkrasjóður Maximum grant 65.000 kr. Remaining 65.000 kr. Apply" at bounding box center [595, 407] width 375 height 238
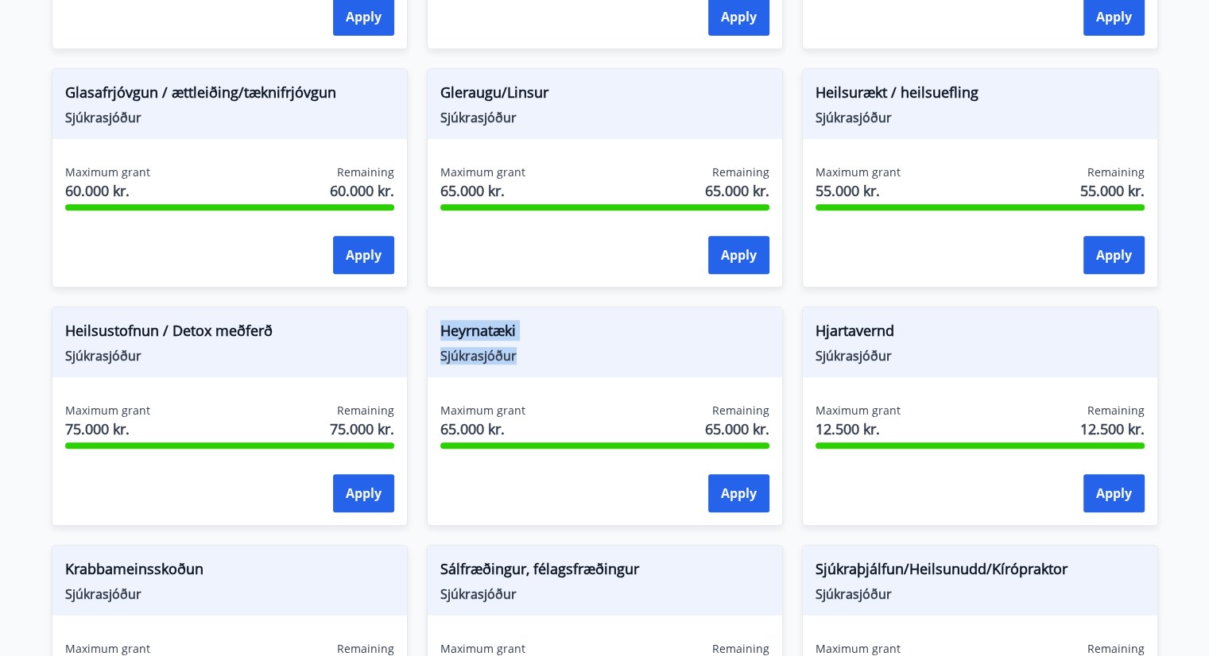
copy div "Heyrnatæki Sjúkrasjóður"
click at [909, 359] on span "Sjúkrasjóður" at bounding box center [979, 355] width 329 height 17
drag, startPoint x: 909, startPoint y: 359, endPoint x: 795, endPoint y: 327, distance: 119.0
click at [795, 327] on div "Hjartavernd Sjúkrasjóður Maximum grant 12.500 kr. Remaining 12.500 kr. Apply" at bounding box center [970, 407] width 375 height 238
copy div "Hjartavernd Sjúkrasjóður"
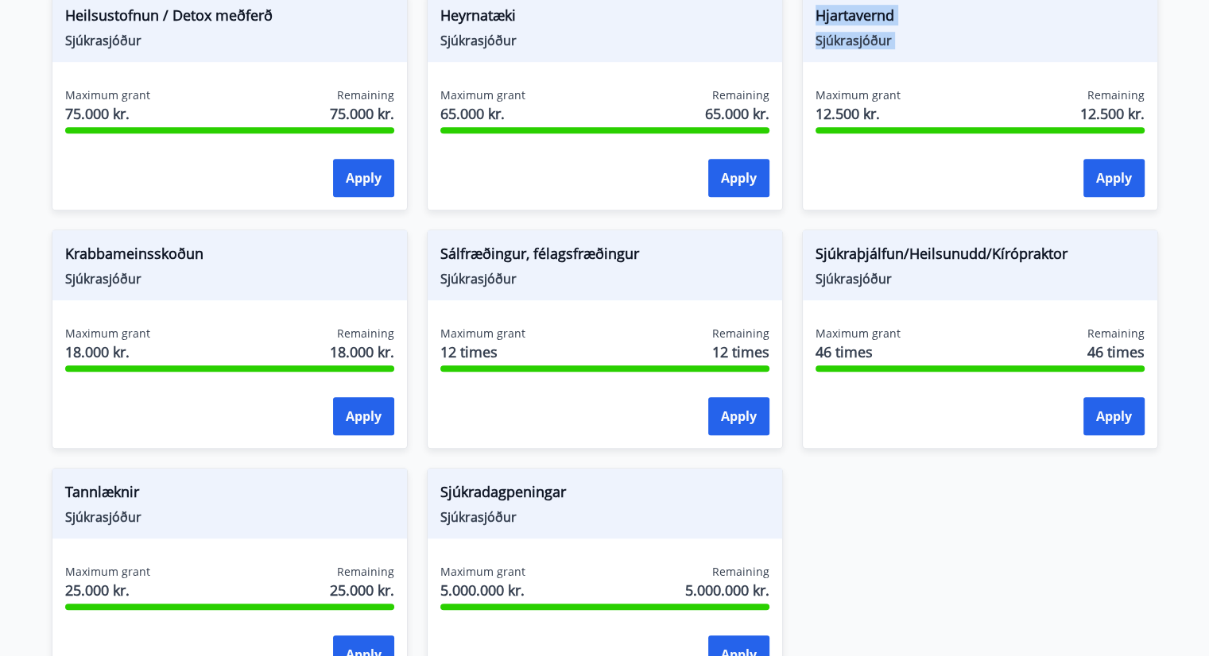
scroll to position [1033, 0]
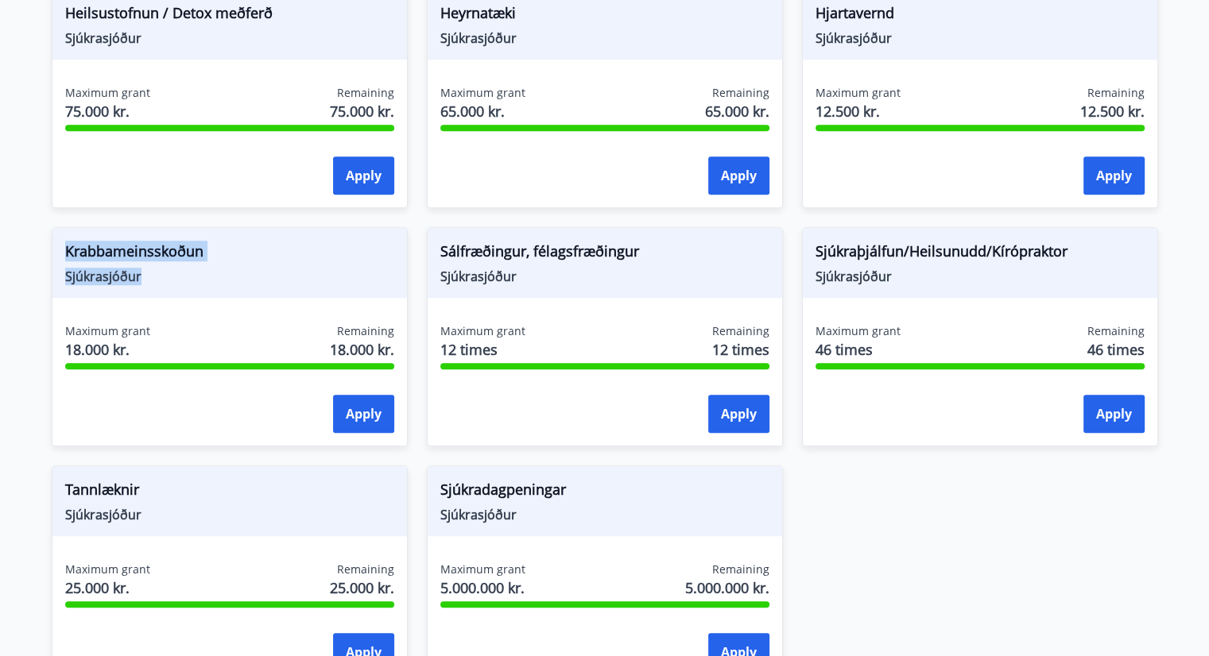
drag, startPoint x: 158, startPoint y: 284, endPoint x: 67, endPoint y: 256, distance: 95.5
click at [67, 256] on div "Krabbameinsskoðun Sjúkrasjóður" at bounding box center [229, 263] width 354 height 70
copy div "Krabbameinsskoðun Sjúkrasjóður"
click at [581, 281] on span "Sjúkrasjóður" at bounding box center [604, 276] width 329 height 17
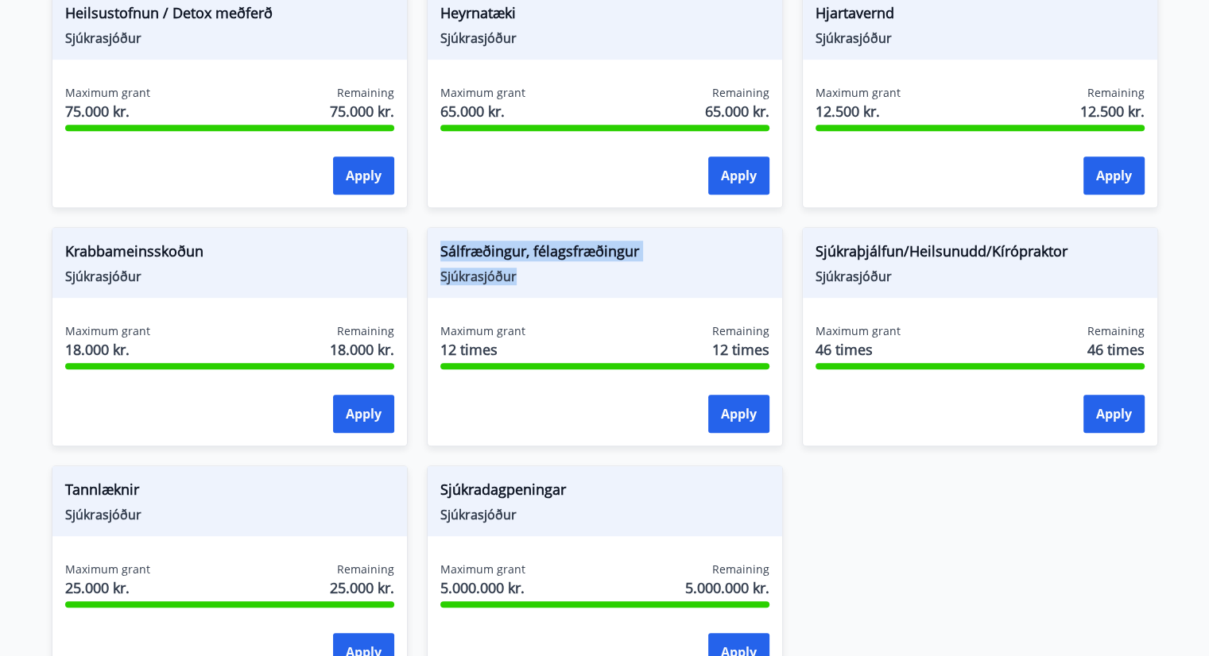
drag, startPoint x: 547, startPoint y: 280, endPoint x: 415, endPoint y: 253, distance: 135.3
click at [415, 253] on div "Sálfræðingur, félagsfræðingur Sjúkrasjóður Maximum grant 12 times Remaining 12 …" at bounding box center [595, 327] width 375 height 238
click at [919, 271] on span "Sjúkrasjóður" at bounding box center [979, 276] width 329 height 17
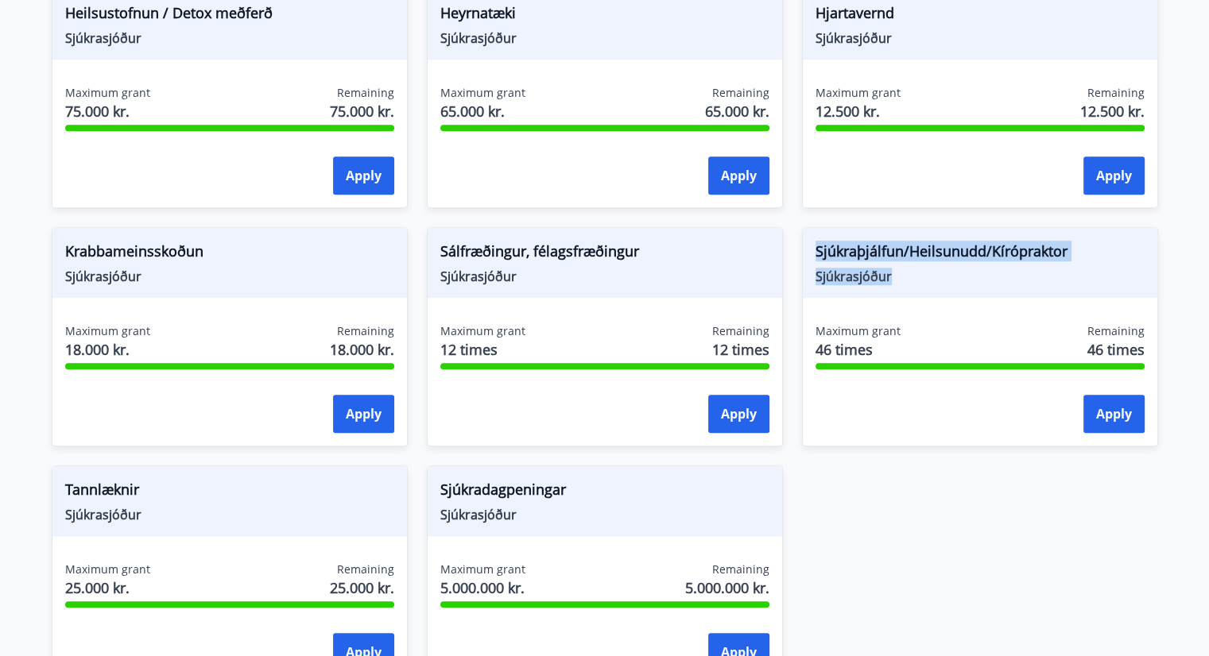
drag, startPoint x: 915, startPoint y: 284, endPoint x: 791, endPoint y: 249, distance: 129.0
click at [791, 249] on div "Sjúkraþjálfun/Heilsunudd/Kírópraktor Sjúkrasjóður Maximum grant 46 times Remain…" at bounding box center [970, 327] width 375 height 238
click at [1014, 304] on div "Sjúkraþjálfun/Heilsunudd/Kírópraktor Sjúkrasjóður Maximum grant 46 times Remain…" at bounding box center [980, 336] width 356 height 219
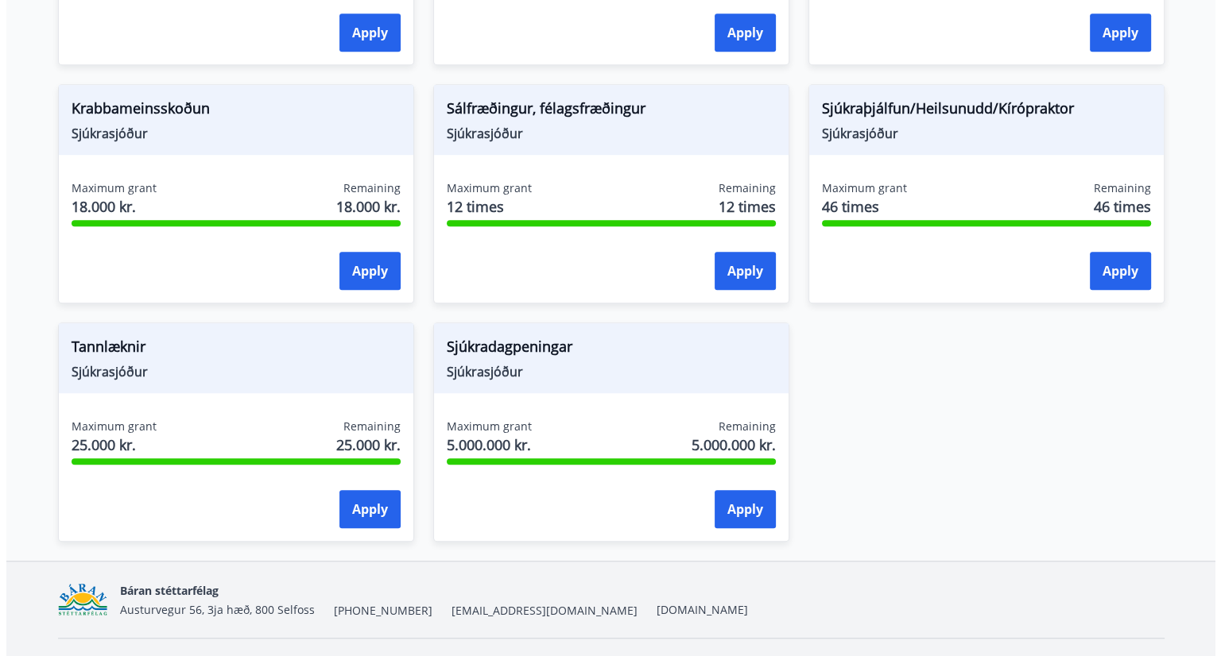
scroll to position [1192, 0]
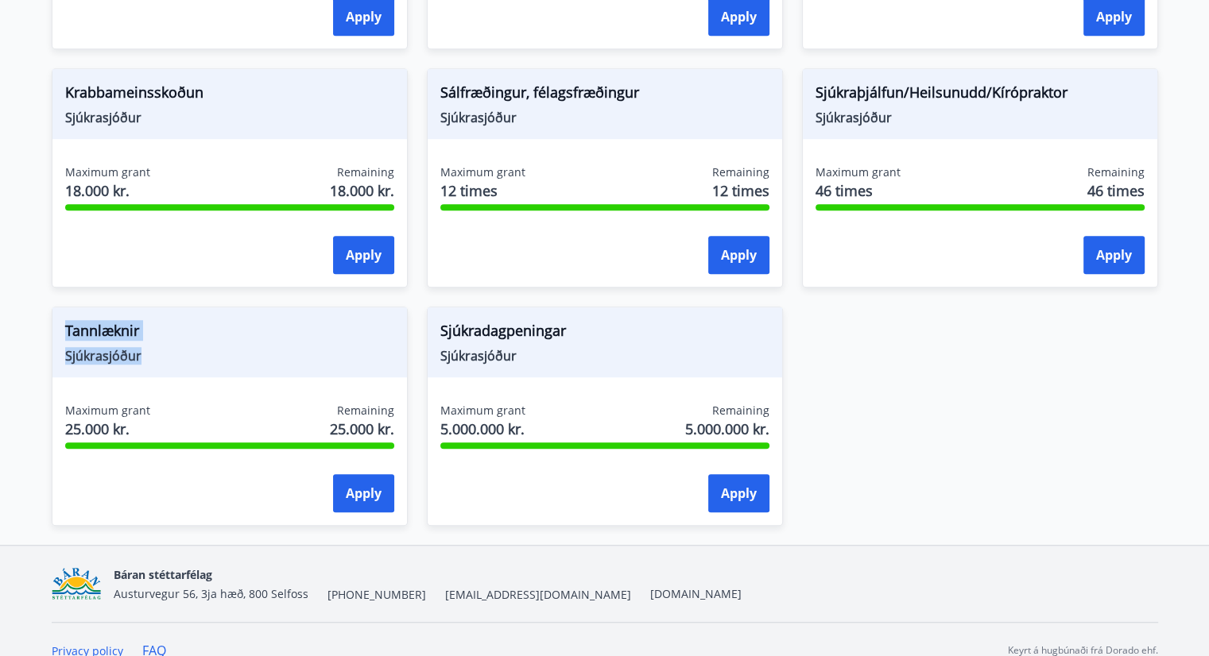
drag, startPoint x: 173, startPoint y: 359, endPoint x: 64, endPoint y: 331, distance: 113.1
click at [64, 331] on div "Tannlæknir Sjúkrasjóður" at bounding box center [229, 343] width 354 height 70
drag, startPoint x: 540, startPoint y: 362, endPoint x: 424, endPoint y: 334, distance: 119.3
click at [424, 334] on div "Sjúkradagpeningar Sjúkrasjóður Maximum grant 5.000.000 kr. Remaining 5.000.000 …" at bounding box center [595, 407] width 375 height 238
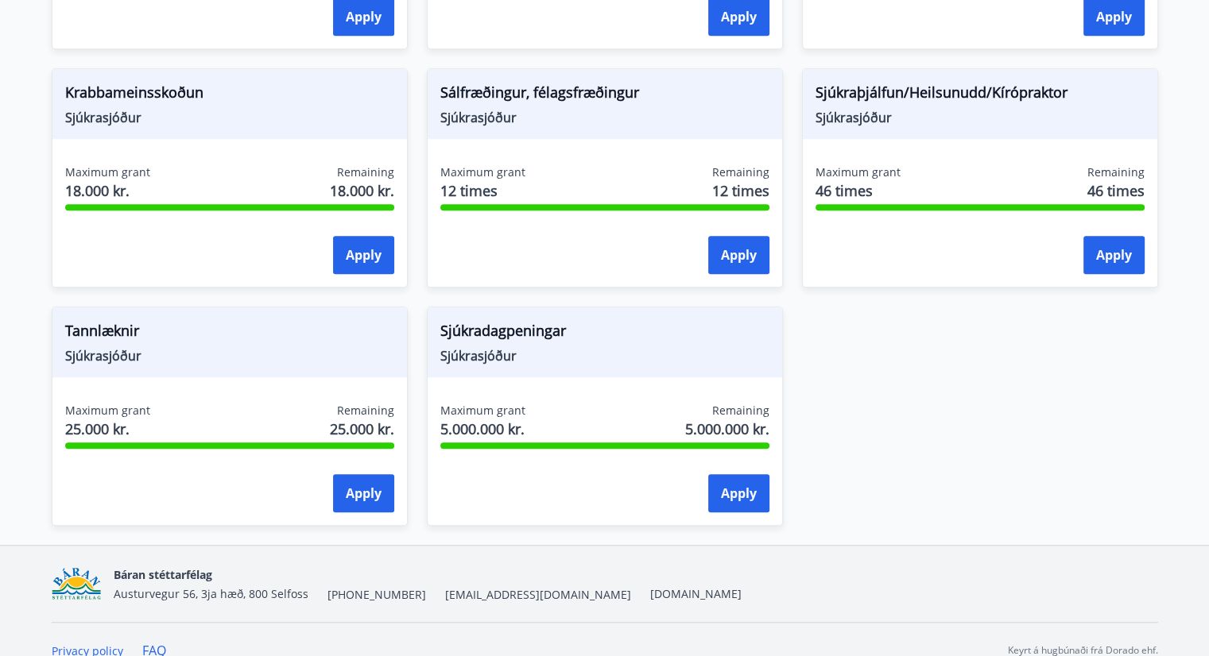
click at [1147, 250] on div "Maximum grant 46 times Remaining 46 times Apply" at bounding box center [980, 222] width 354 height 116
click at [1138, 250] on button "Apply" at bounding box center [1113, 255] width 61 height 38
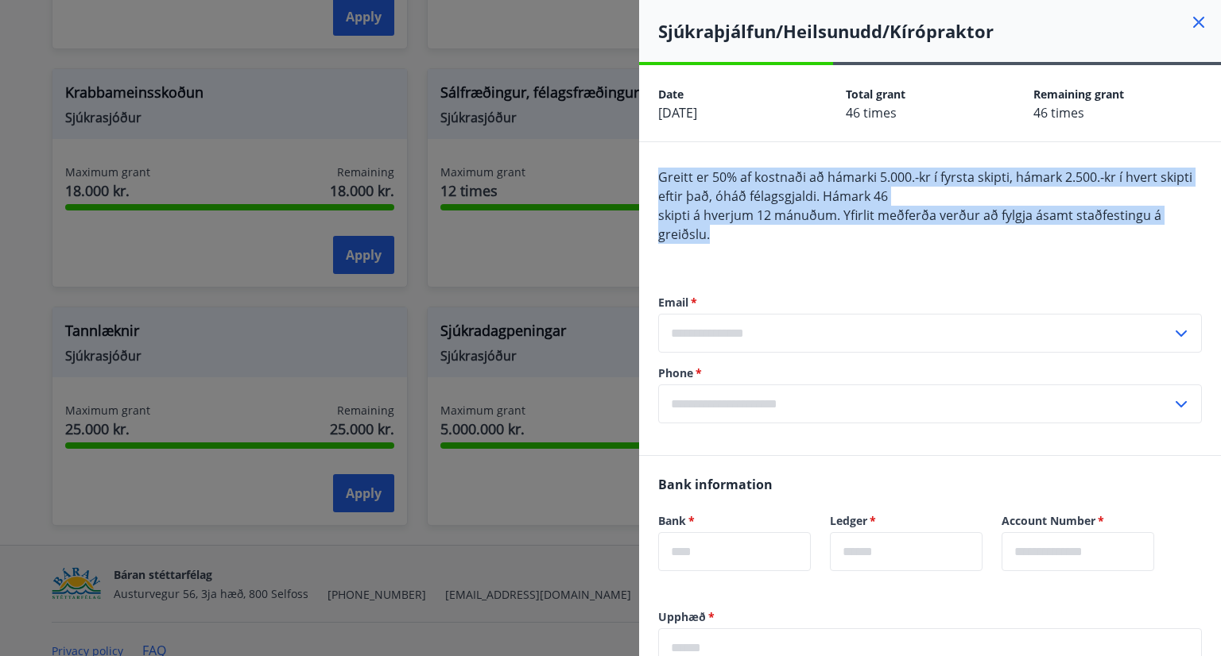
drag, startPoint x: 737, startPoint y: 242, endPoint x: 662, endPoint y: 174, distance: 101.3
click at [662, 174] on div "Greitt er 50% af kostnaði að hámarki 5.000.-kr í fyrsta skipti, hámark 2.500.-k…" at bounding box center [930, 215] width 544 height 95
